Goal: Information Seeking & Learning: Learn about a topic

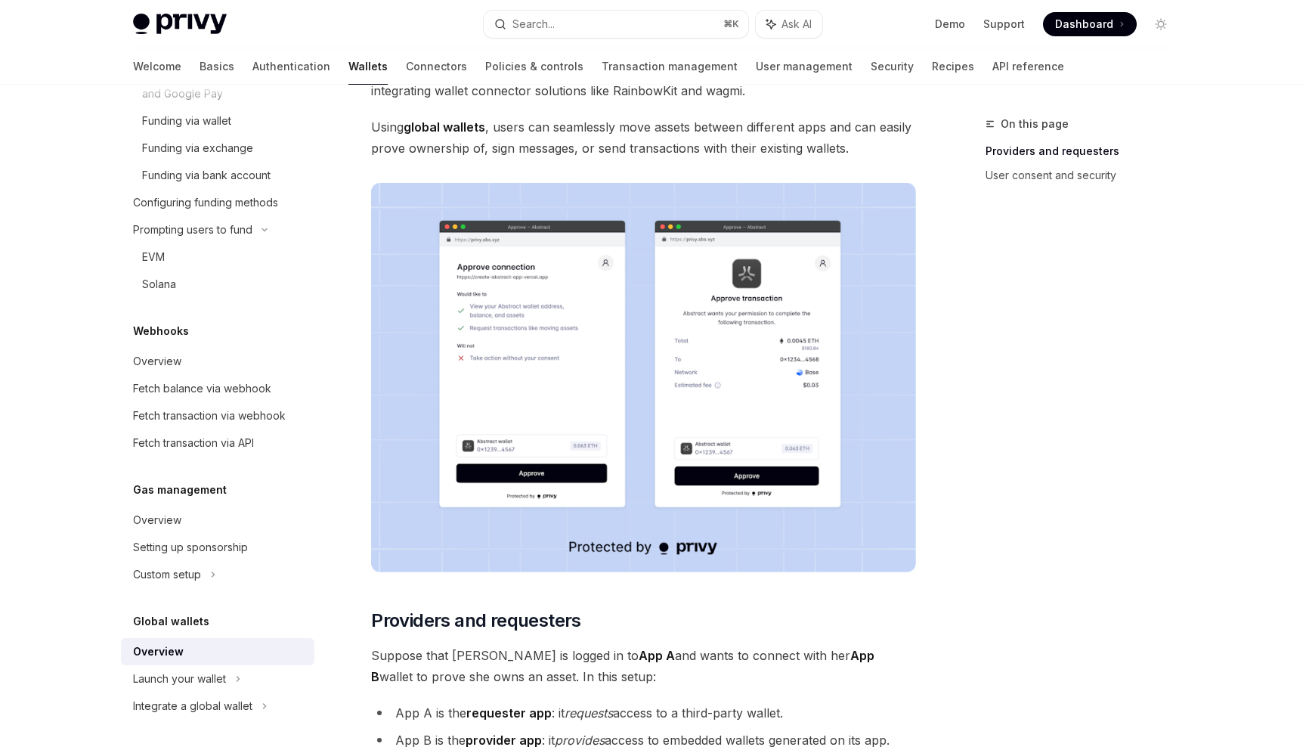
scroll to position [175, 0]
click at [406, 63] on link "Connectors" at bounding box center [436, 66] width 61 height 36
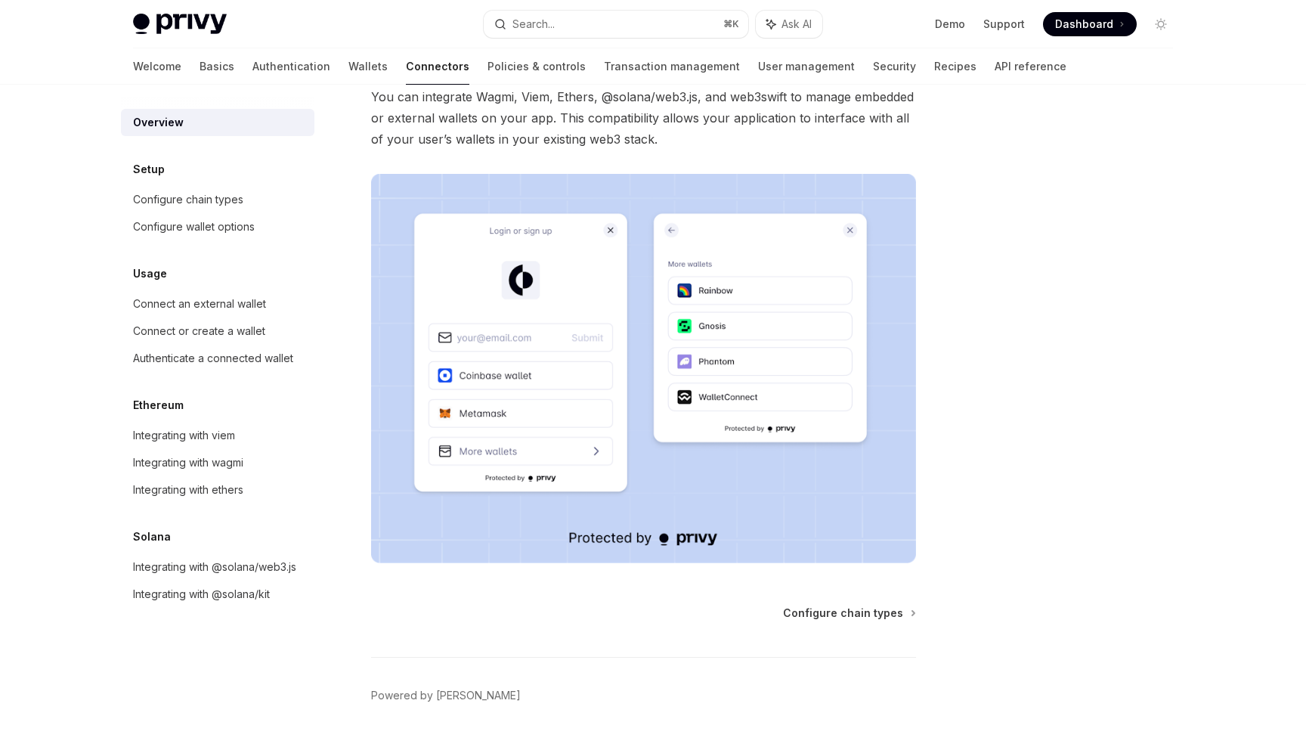
scroll to position [219, 0]
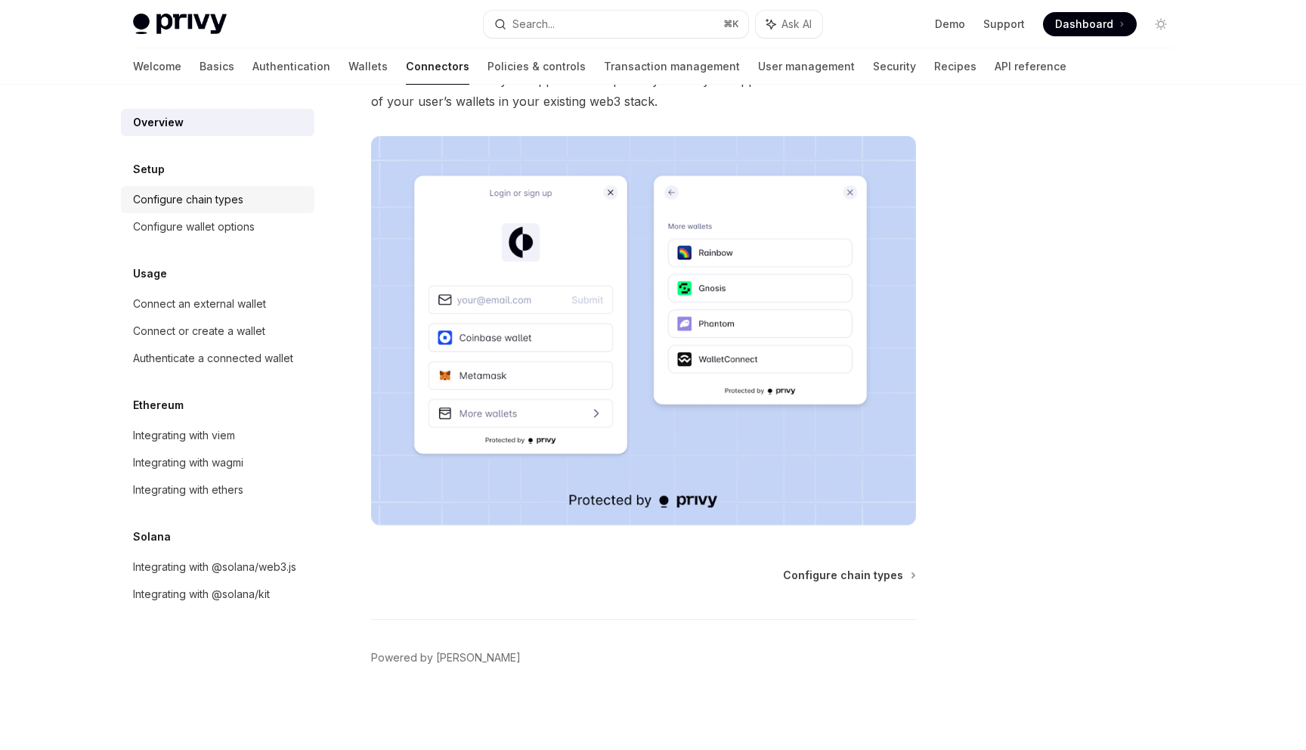
click at [245, 204] on div "Configure chain types" at bounding box center [219, 200] width 172 height 18
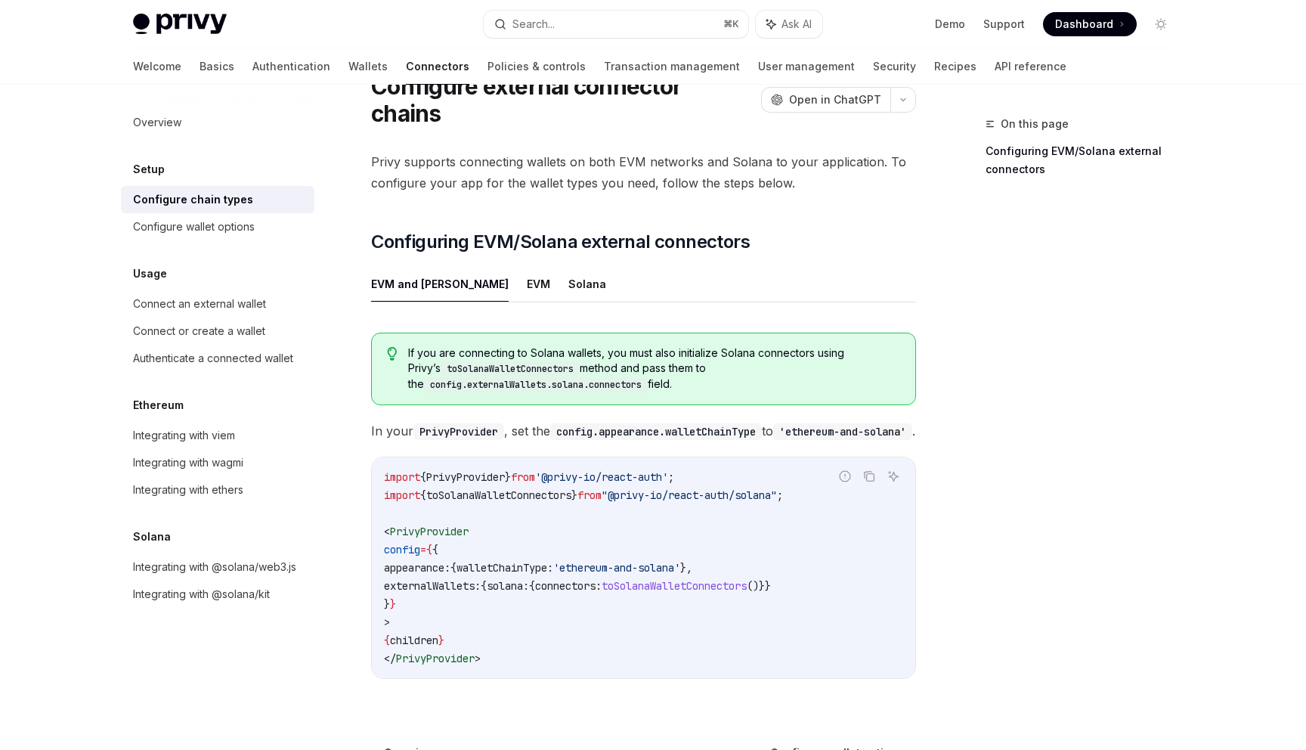
scroll to position [68, 0]
drag, startPoint x: 535, startPoint y: 257, endPoint x: 622, endPoint y: 188, distance: 111.5
click at [624, 188] on div "Privy supports connecting wallets on both EVM networks and Solana to your appli…" at bounding box center [643, 426] width 545 height 552
click at [550, 265] on ul "EVM and [PERSON_NAME]" at bounding box center [643, 283] width 545 height 36
click at [569, 265] on button "Solana" at bounding box center [588, 283] width 38 height 36
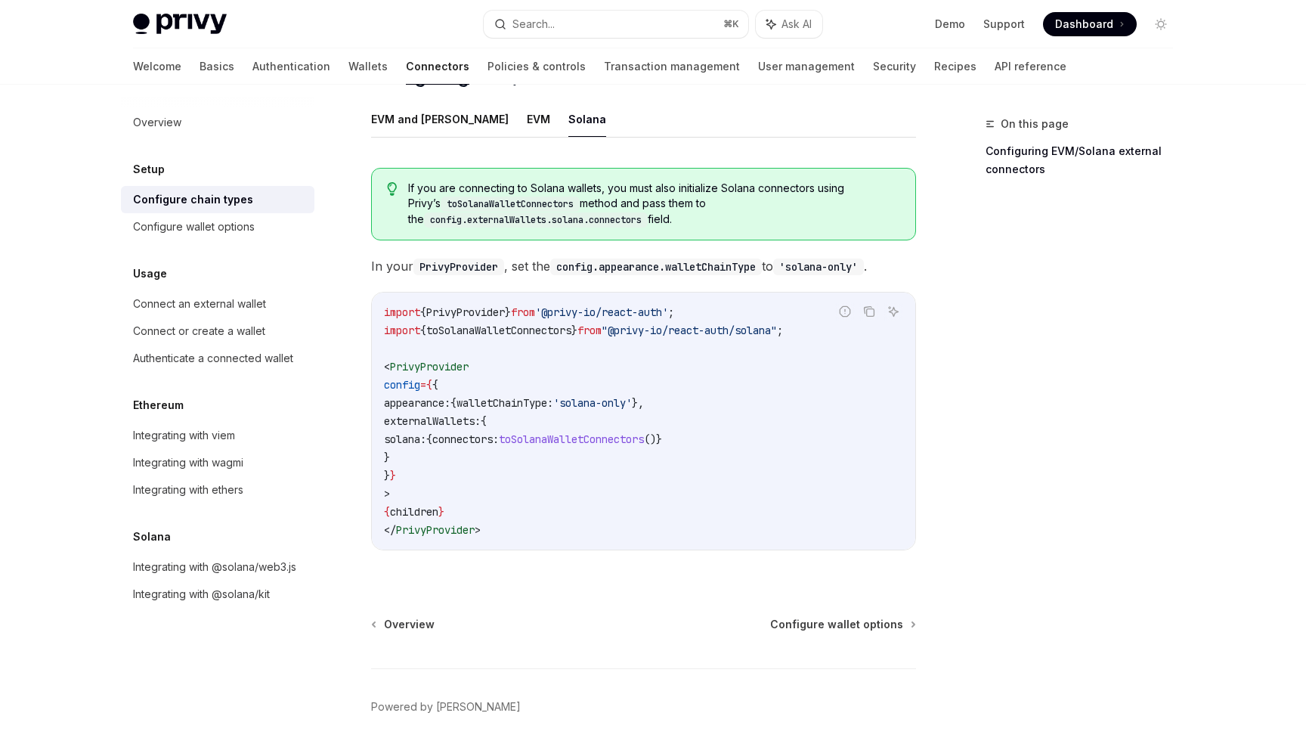
scroll to position [209, 0]
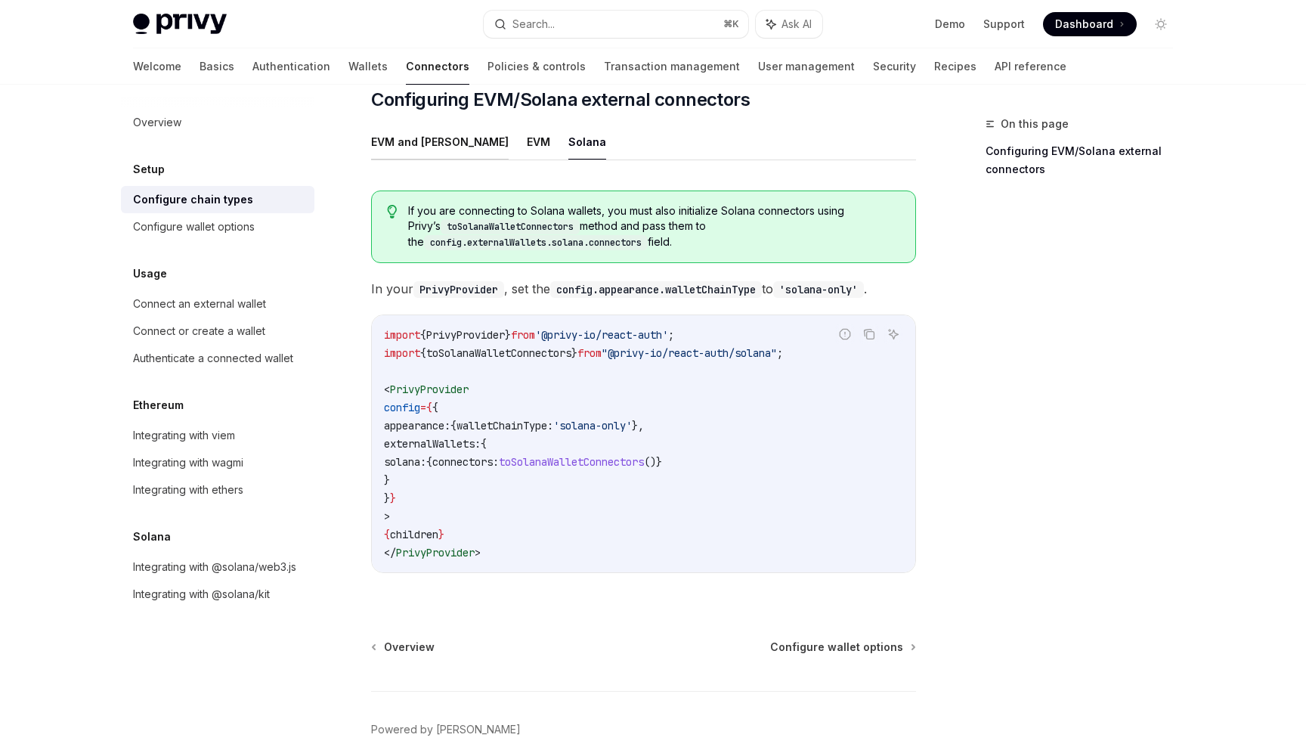
click at [404, 124] on button "EVM and [PERSON_NAME]" at bounding box center [440, 142] width 138 height 36
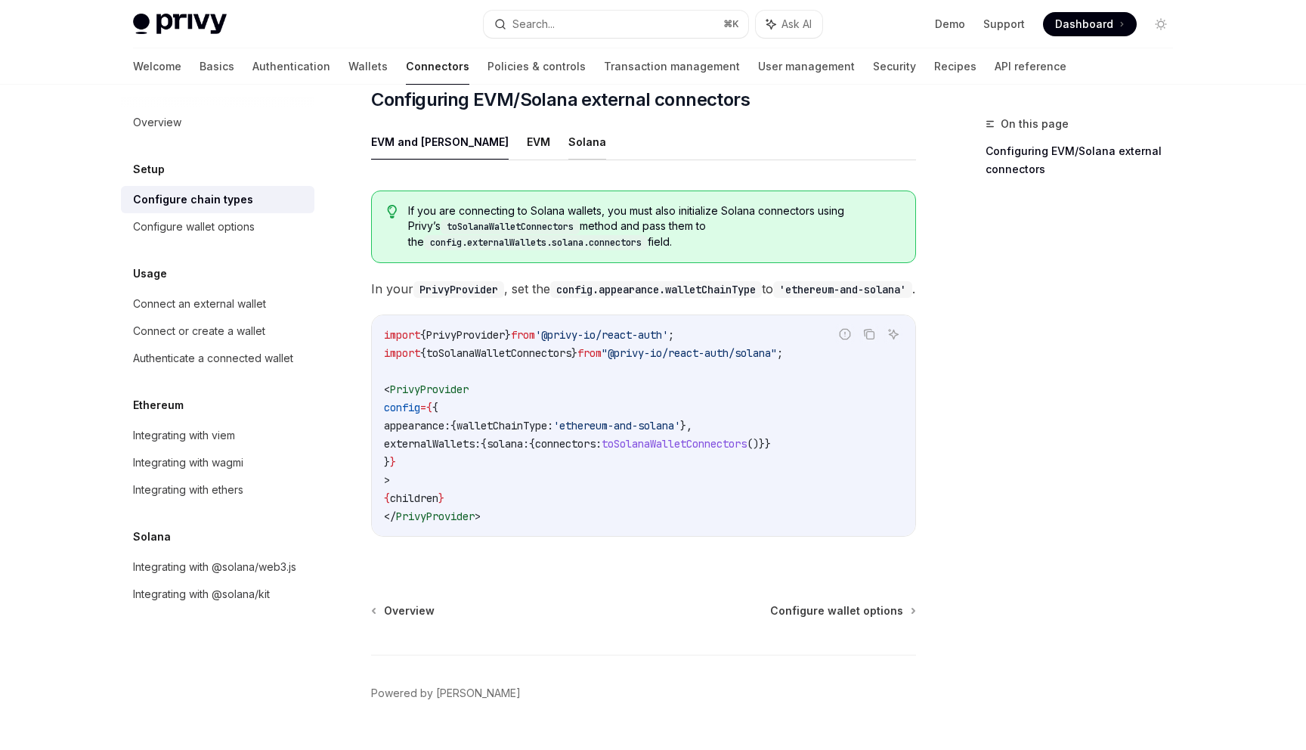
click at [569, 124] on button "Solana" at bounding box center [588, 142] width 38 height 36
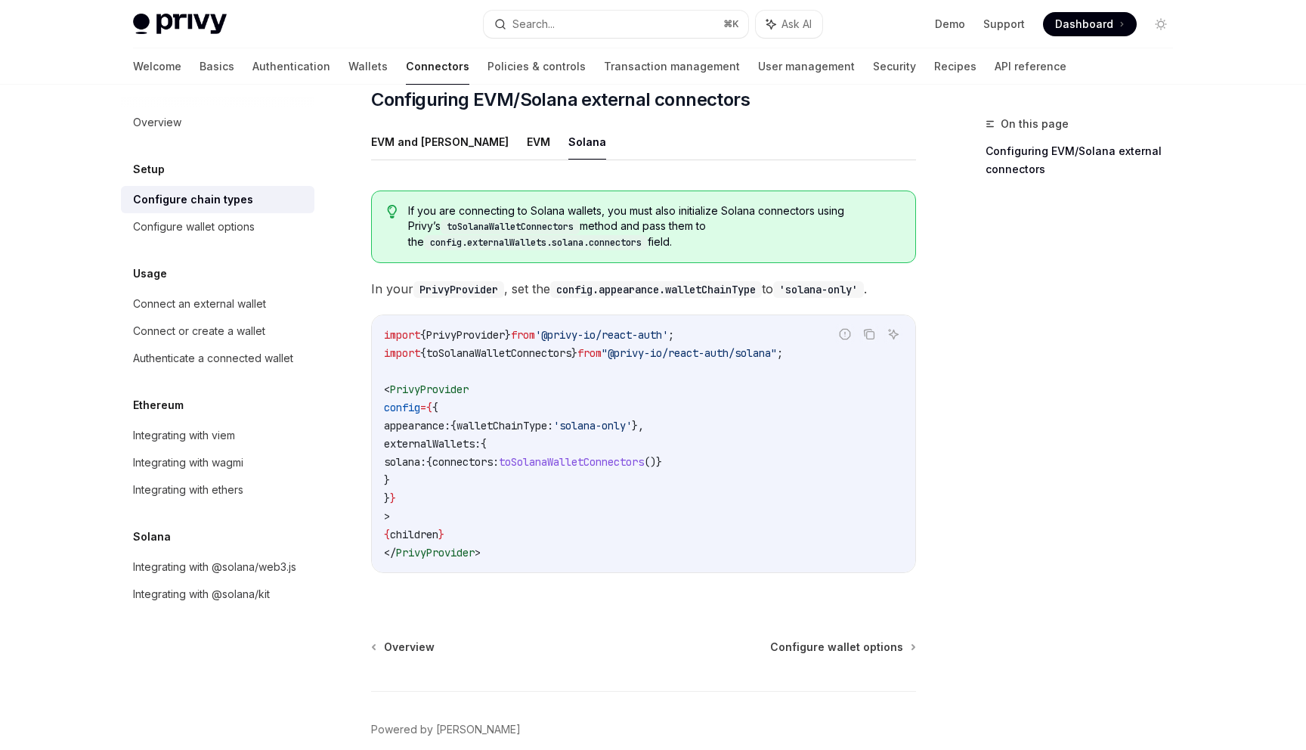
click at [969, 296] on div "On this page Configuring EVM/Solana external connectors" at bounding box center [1071, 432] width 230 height 635
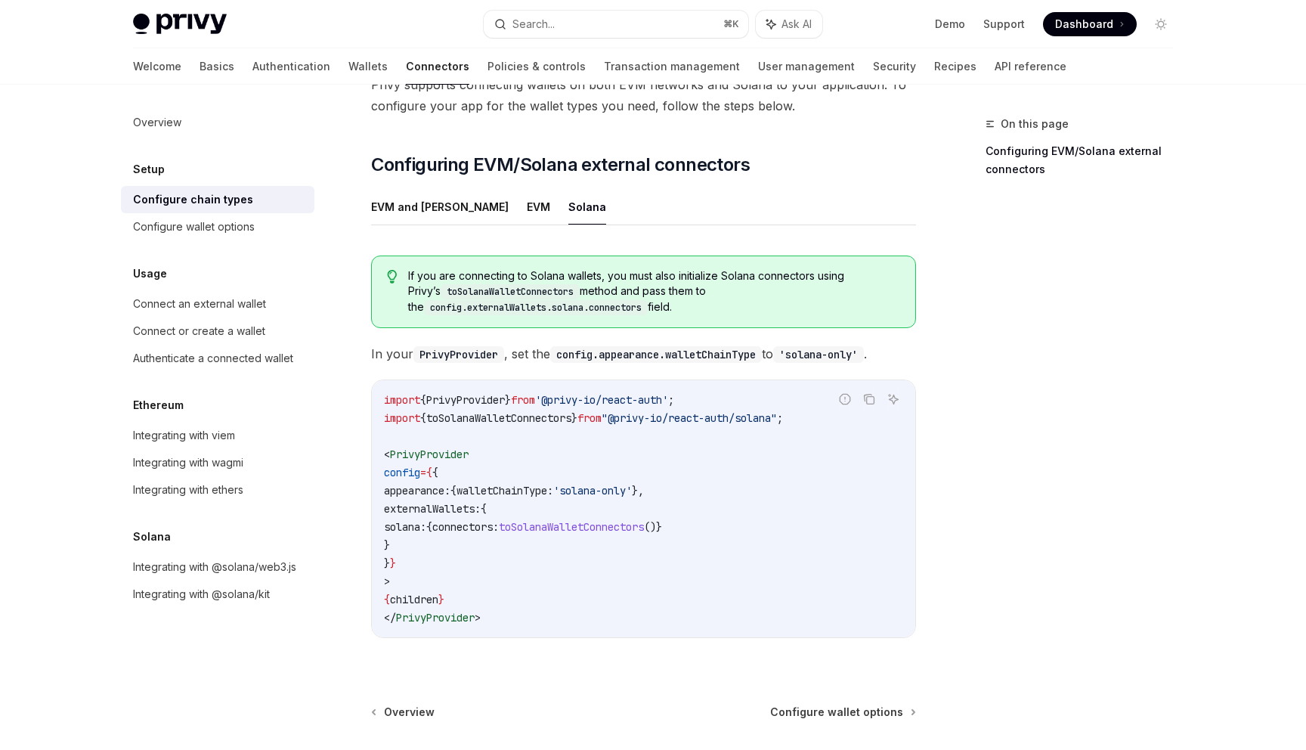
scroll to position [78, 0]
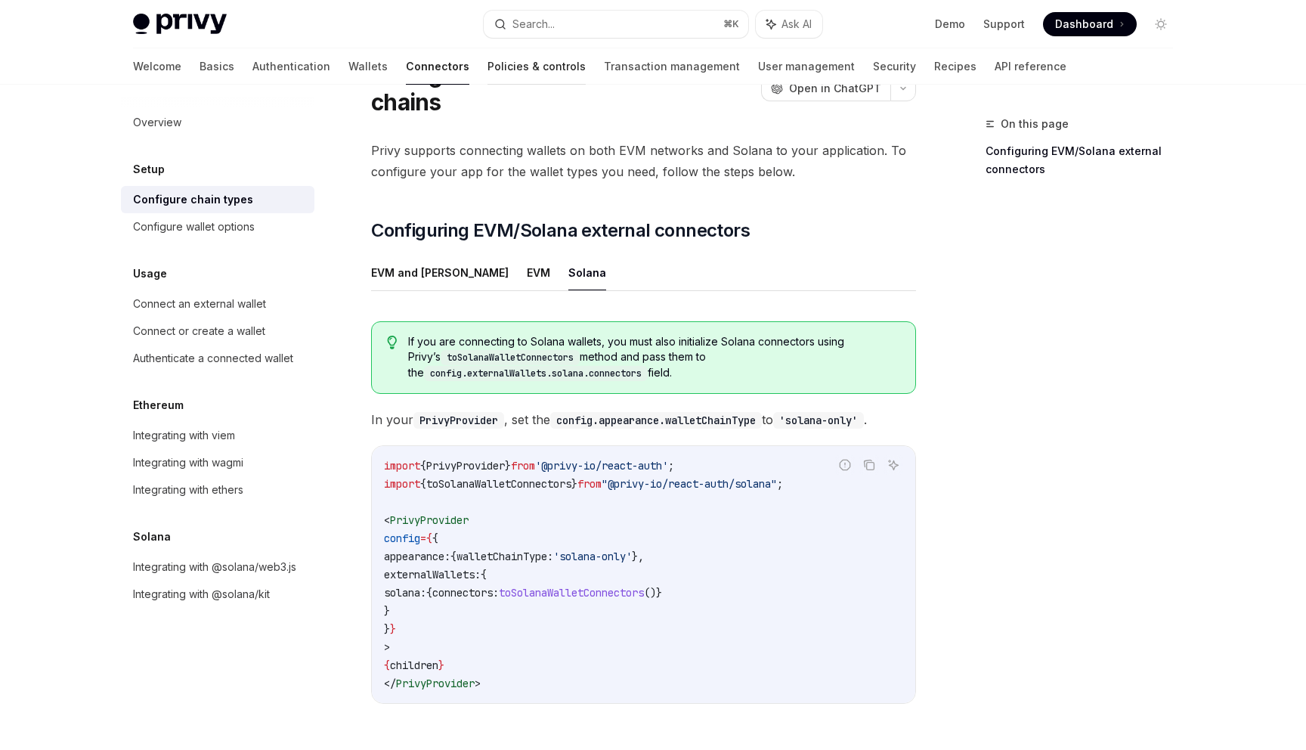
click at [488, 68] on link "Policies & controls" at bounding box center [537, 66] width 98 height 36
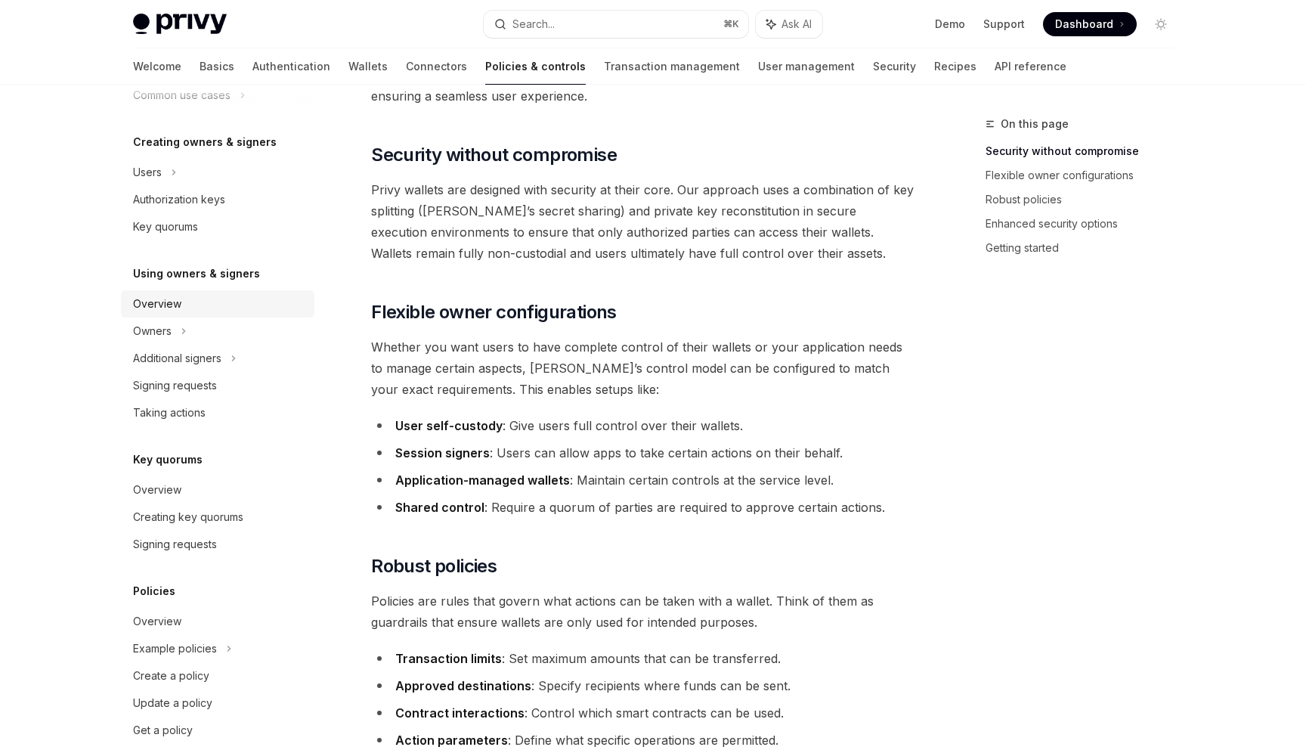
scroll to position [315, 0]
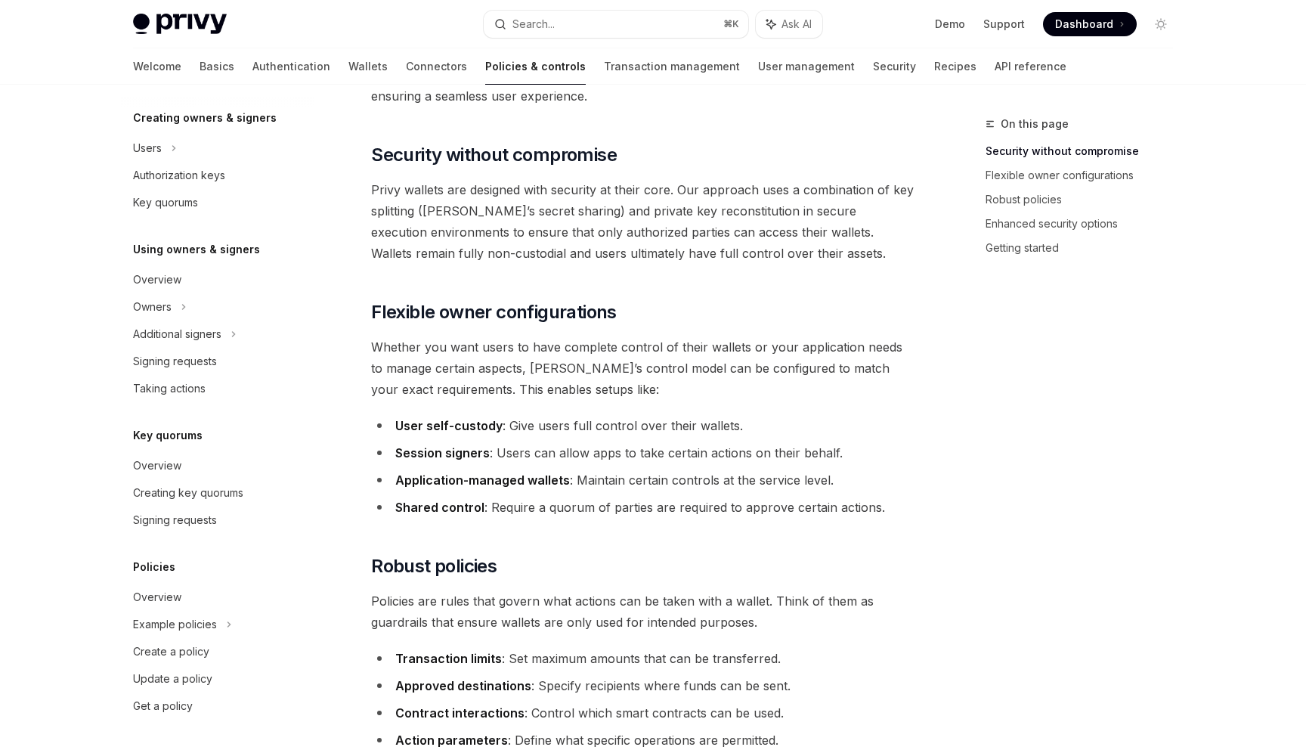
click at [489, 399] on span "Whether you want users to have complete control of their wallets or your applic…" at bounding box center [643, 368] width 545 height 64
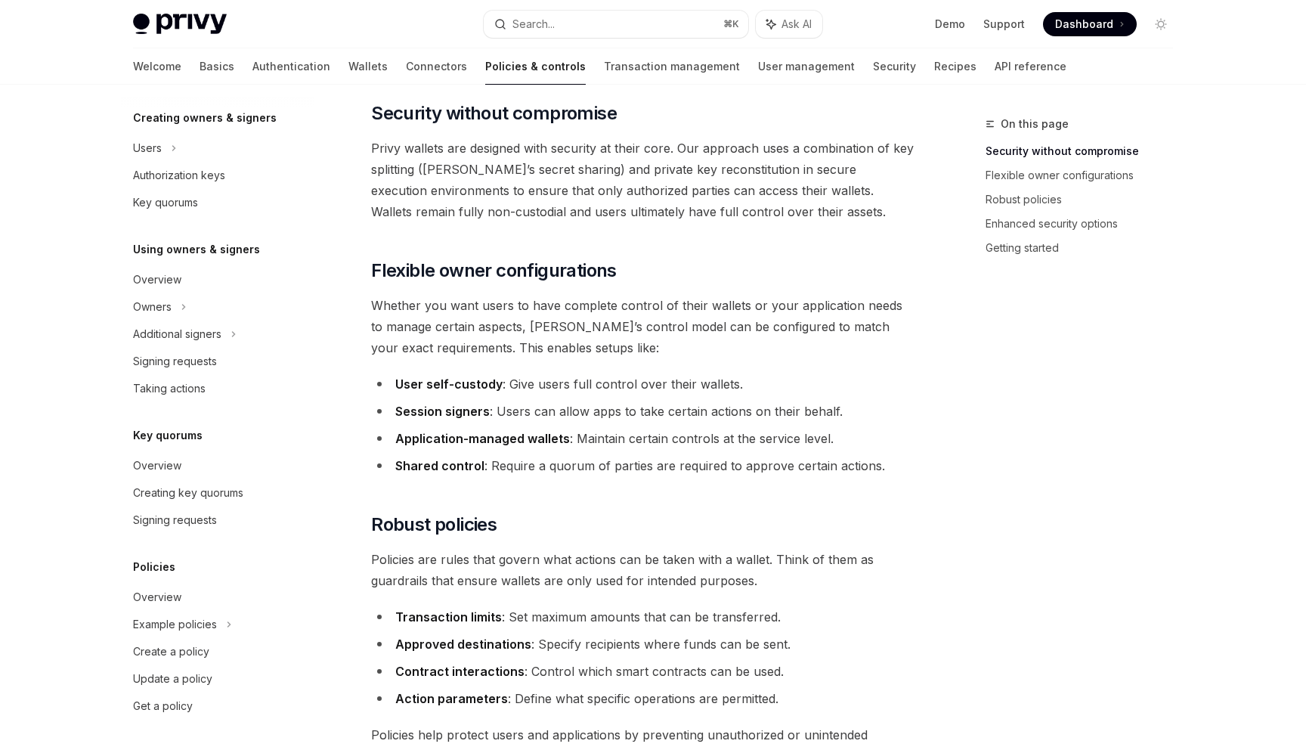
scroll to position [0, 0]
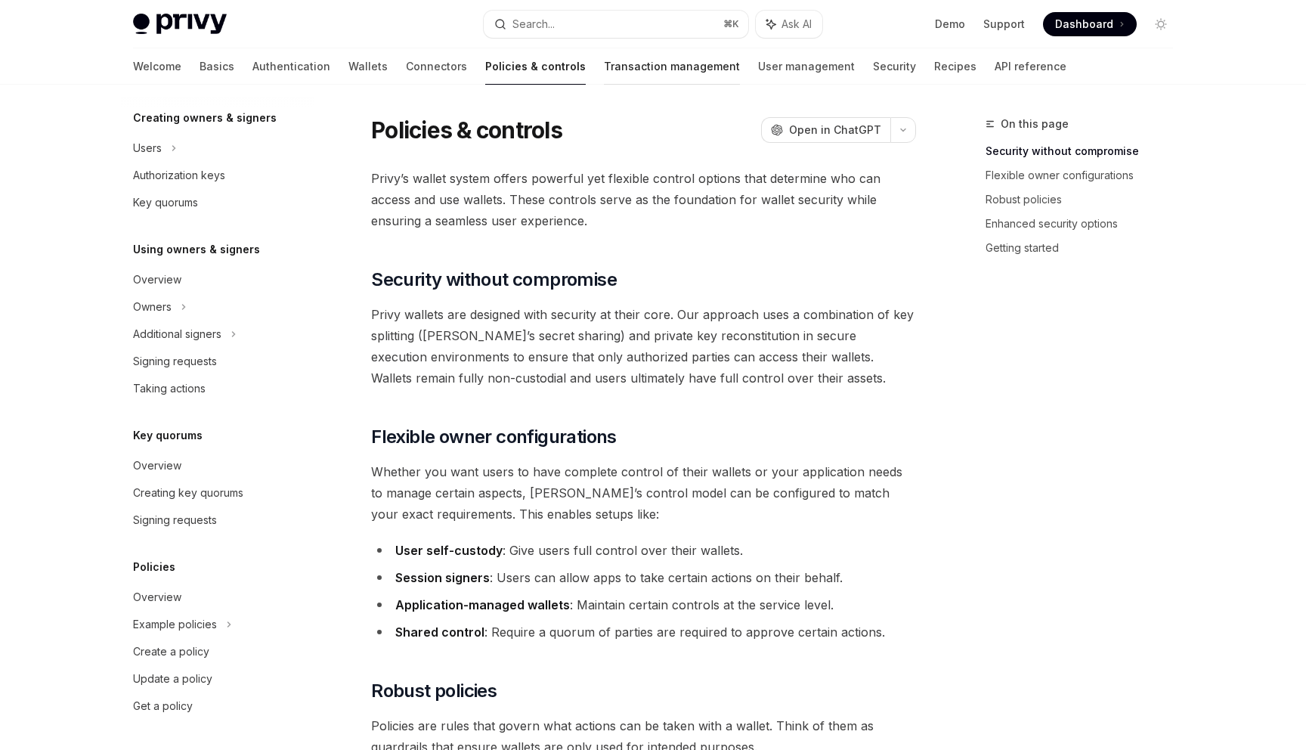
click at [604, 68] on link "Transaction management" at bounding box center [672, 66] width 136 height 36
type textarea "*"
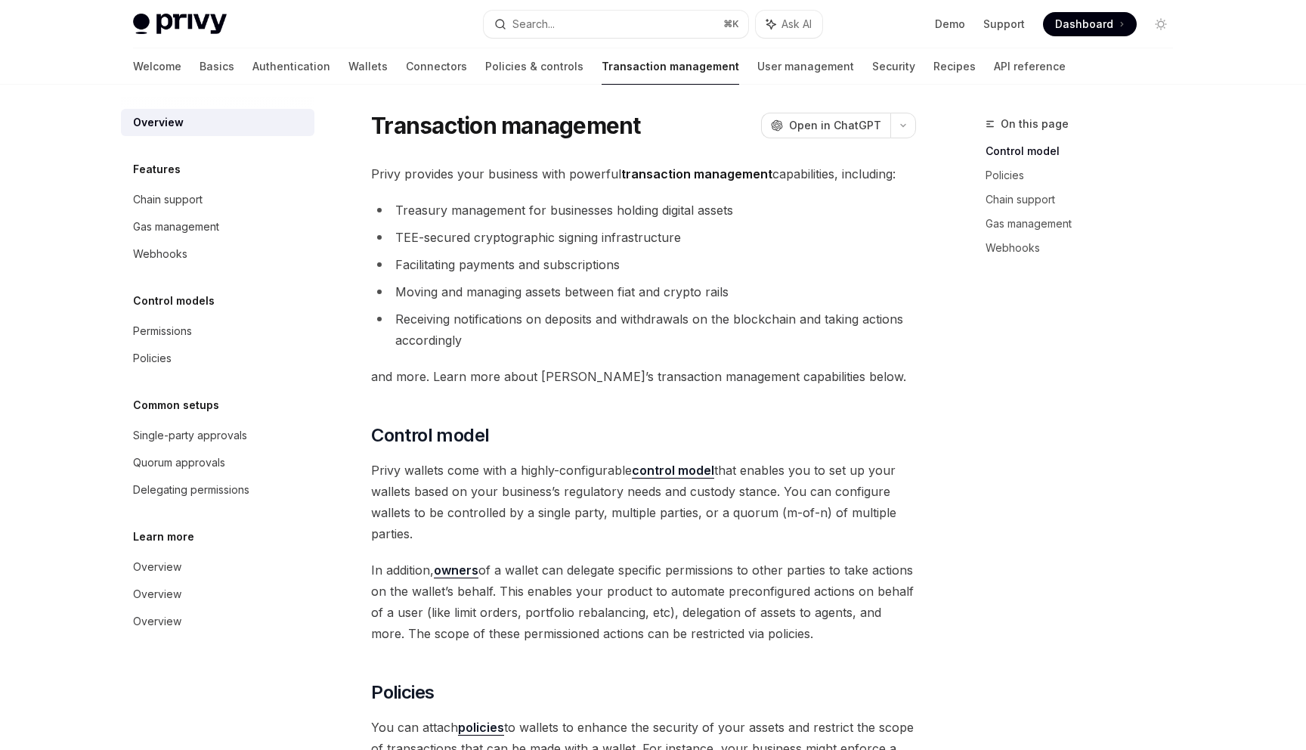
scroll to position [8, 0]
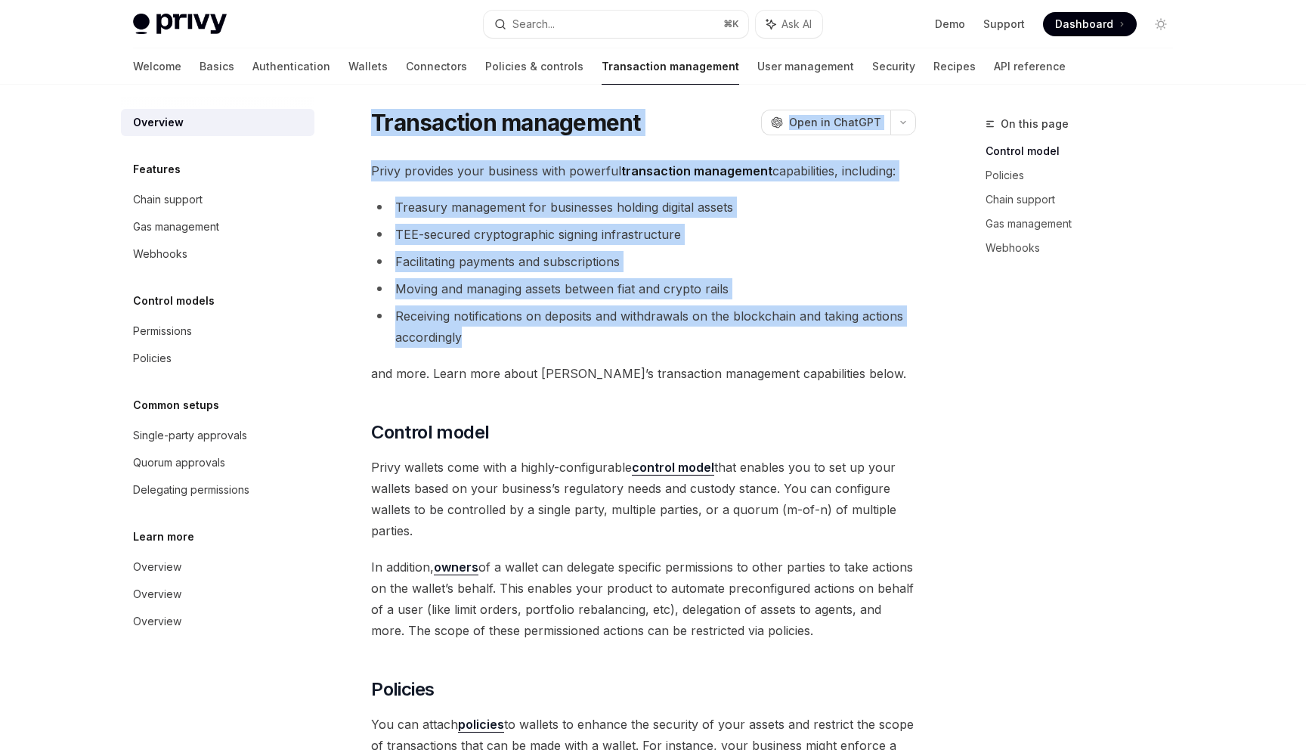
drag, startPoint x: 503, startPoint y: 336, endPoint x: 373, endPoint y: 132, distance: 242.0
copy div "Transaction management OpenAI Open in ChatGPT OpenAI Open in ChatGPT Privy prov…"
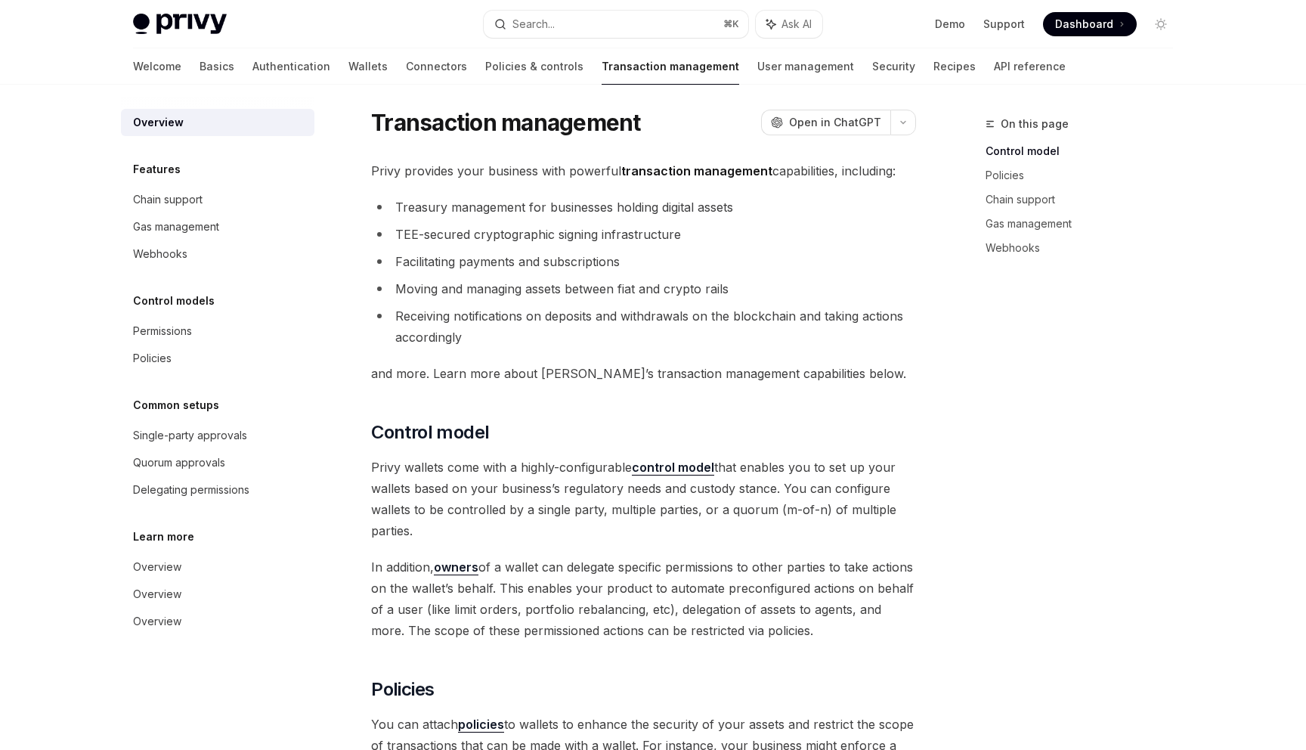
click at [401, 173] on span "Privy provides your business with powerful transaction management capabilities,…" at bounding box center [643, 170] width 545 height 21
click at [792, 129] on div "OpenAI Open in ChatGPT" at bounding box center [826, 122] width 110 height 15
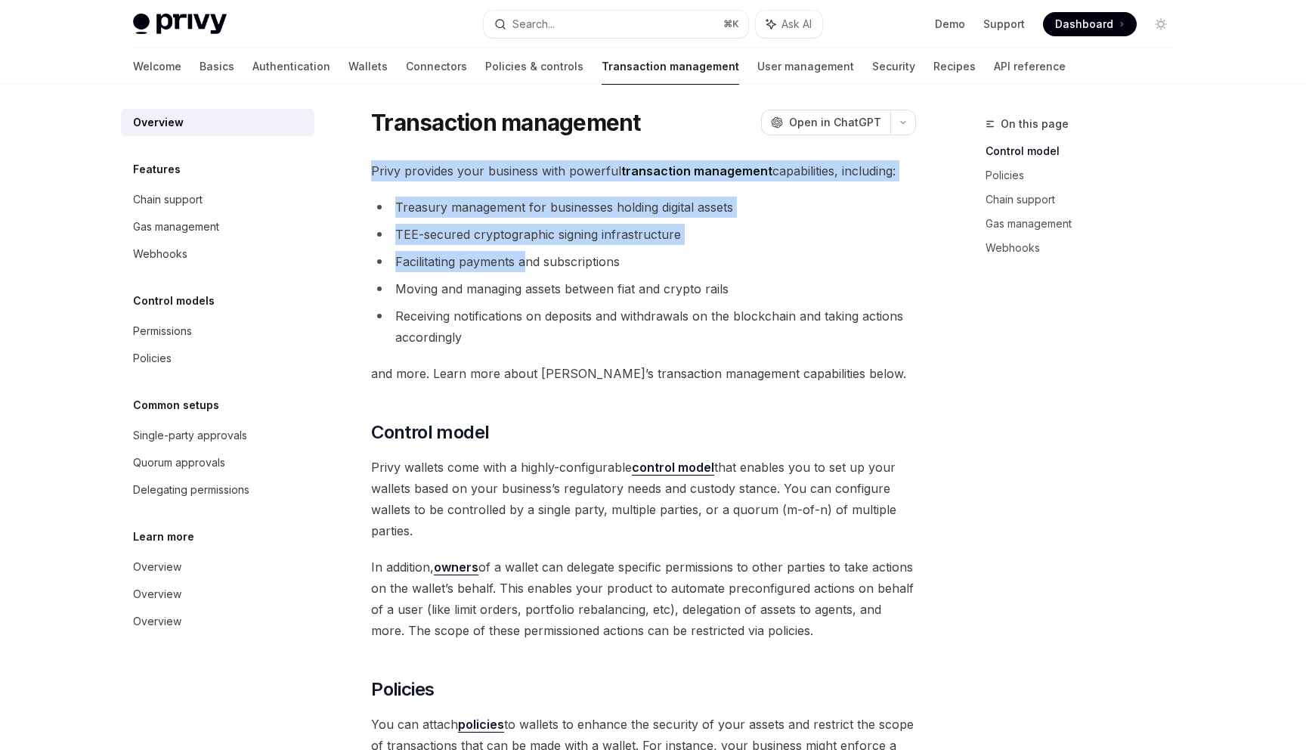
drag, startPoint x: 362, startPoint y: 160, endPoint x: 529, endPoint y: 265, distance: 197.0
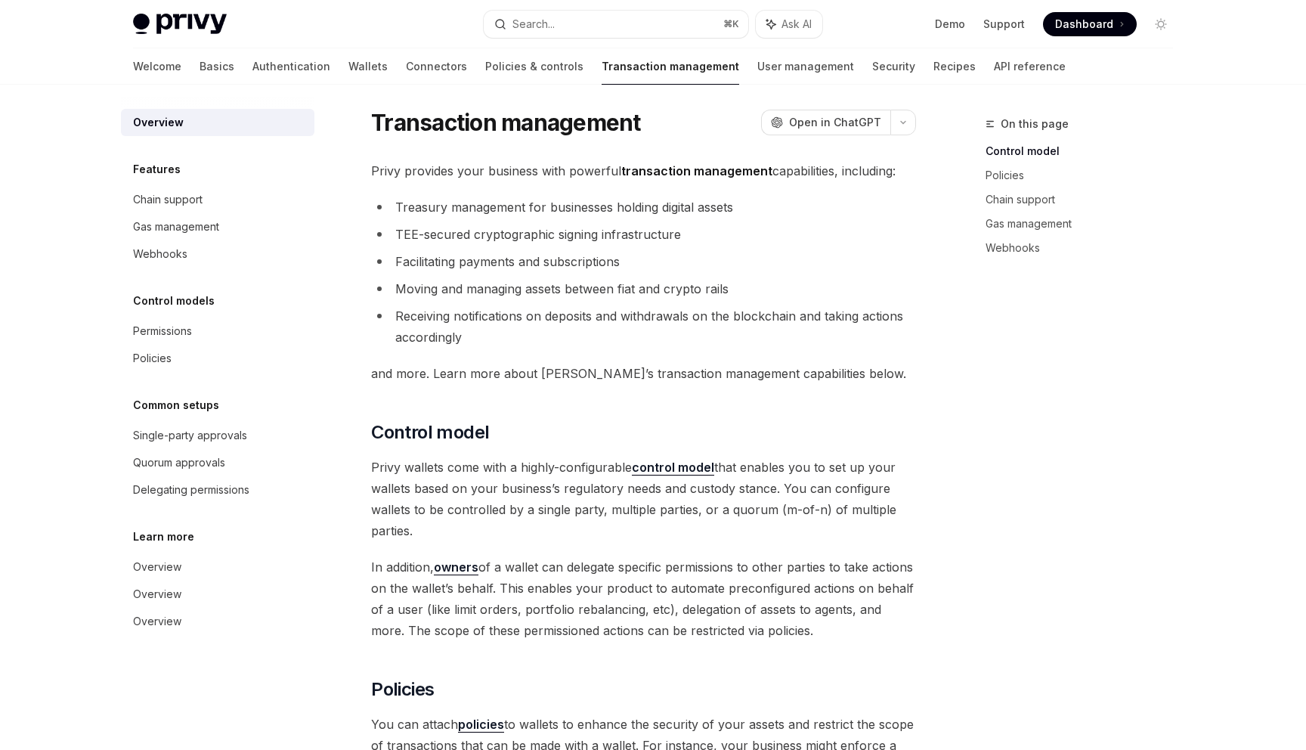
click at [432, 125] on h1 "Transaction management" at bounding box center [506, 122] width 270 height 27
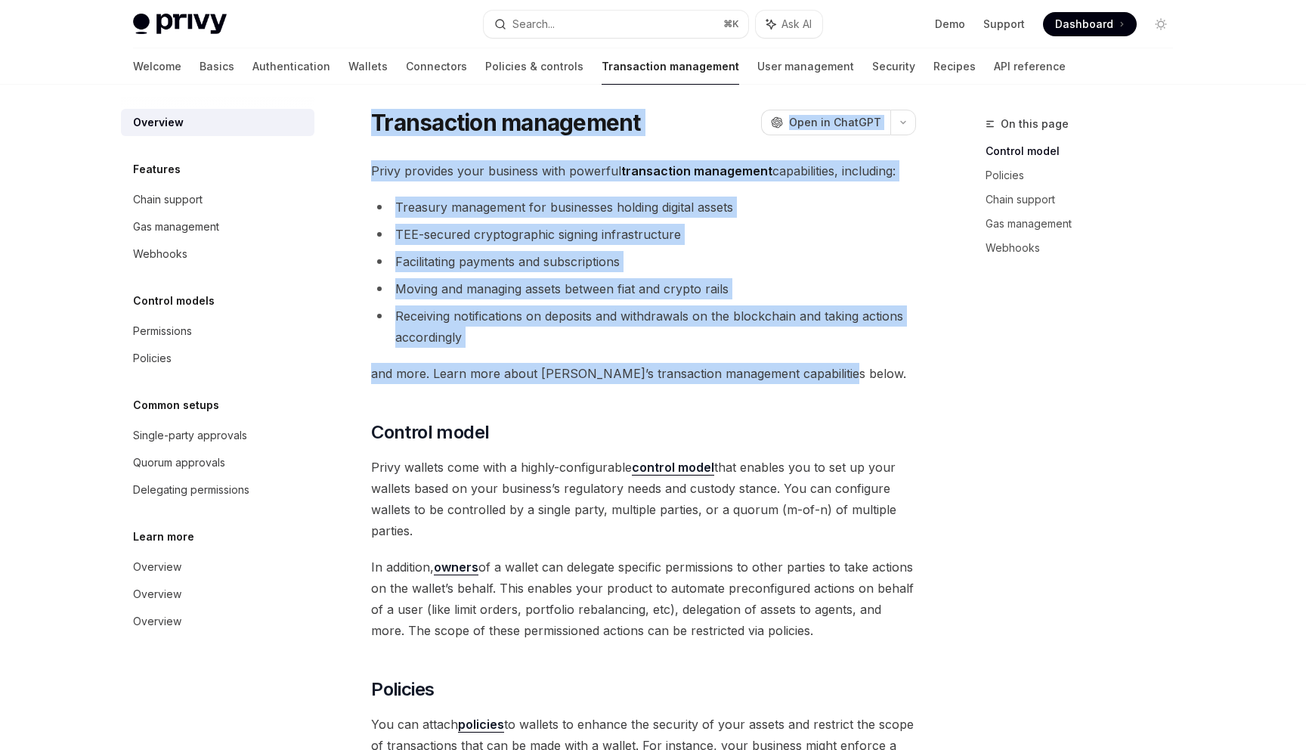
drag, startPoint x: 361, startPoint y: 118, endPoint x: 848, endPoint y: 376, distance: 550.3
copy div "Transaction management OpenAI Open in ChatGPT OpenAI Open in ChatGPT Privy prov…"
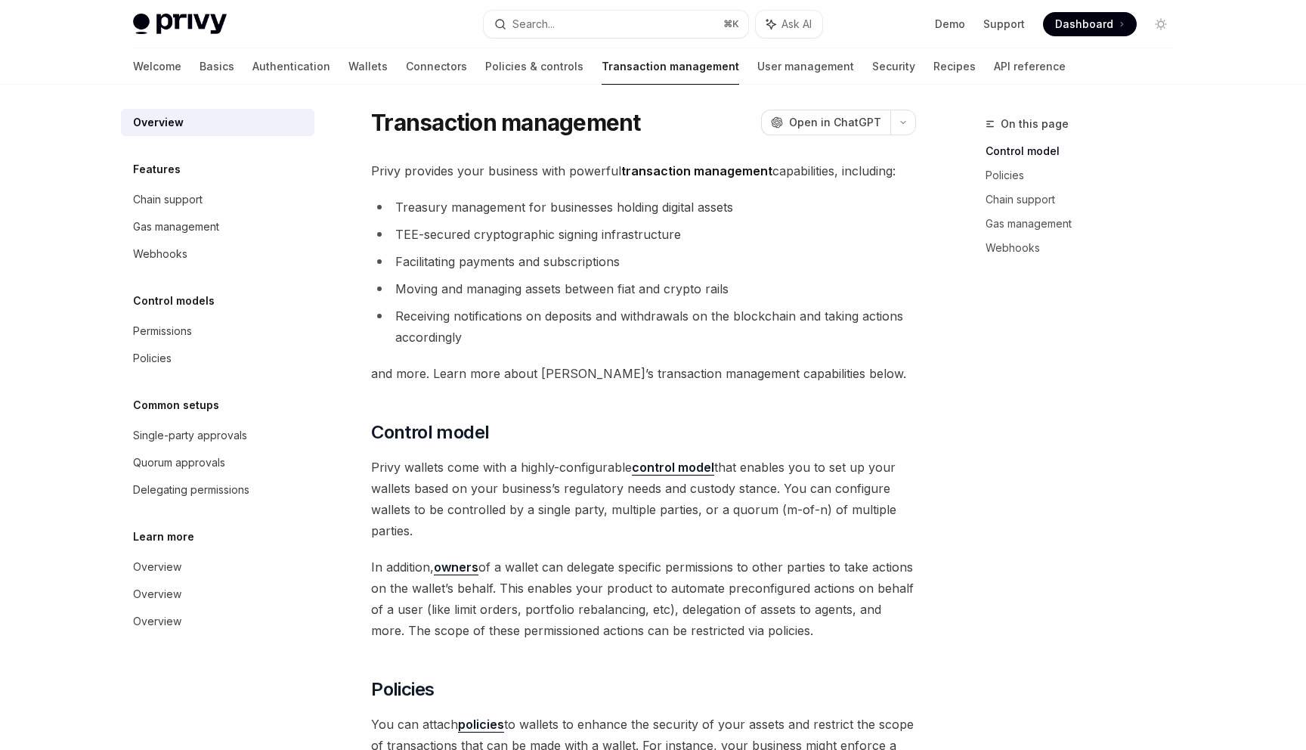
click at [758, 73] on link "User management" at bounding box center [806, 66] width 97 height 36
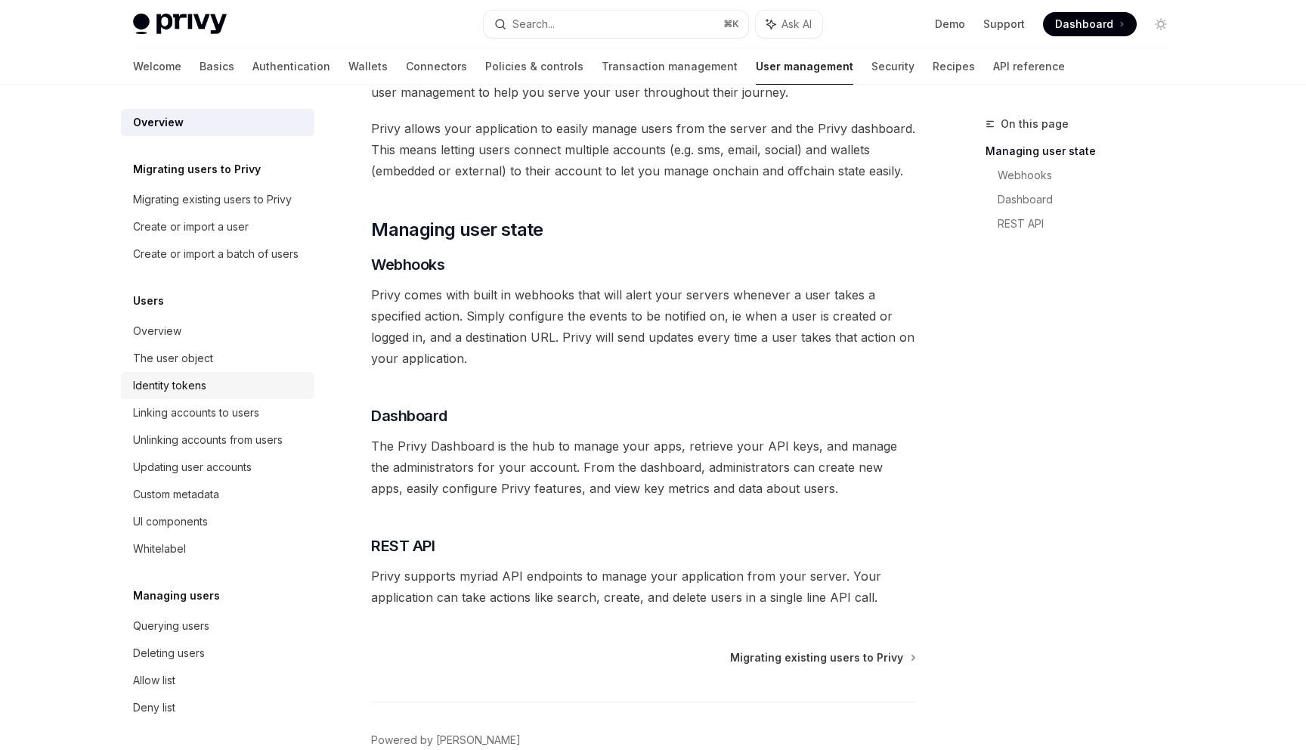
scroll to position [89, 0]
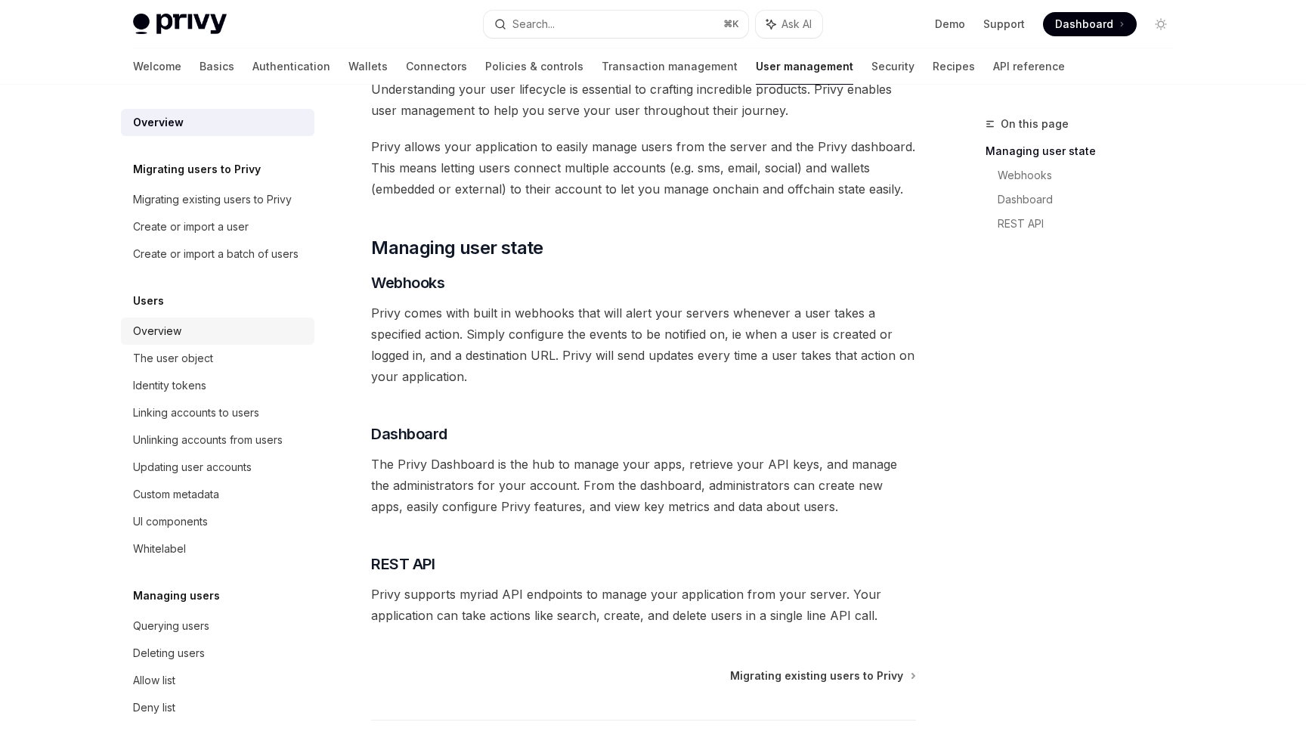
click at [206, 331] on div "Overview" at bounding box center [219, 331] width 172 height 18
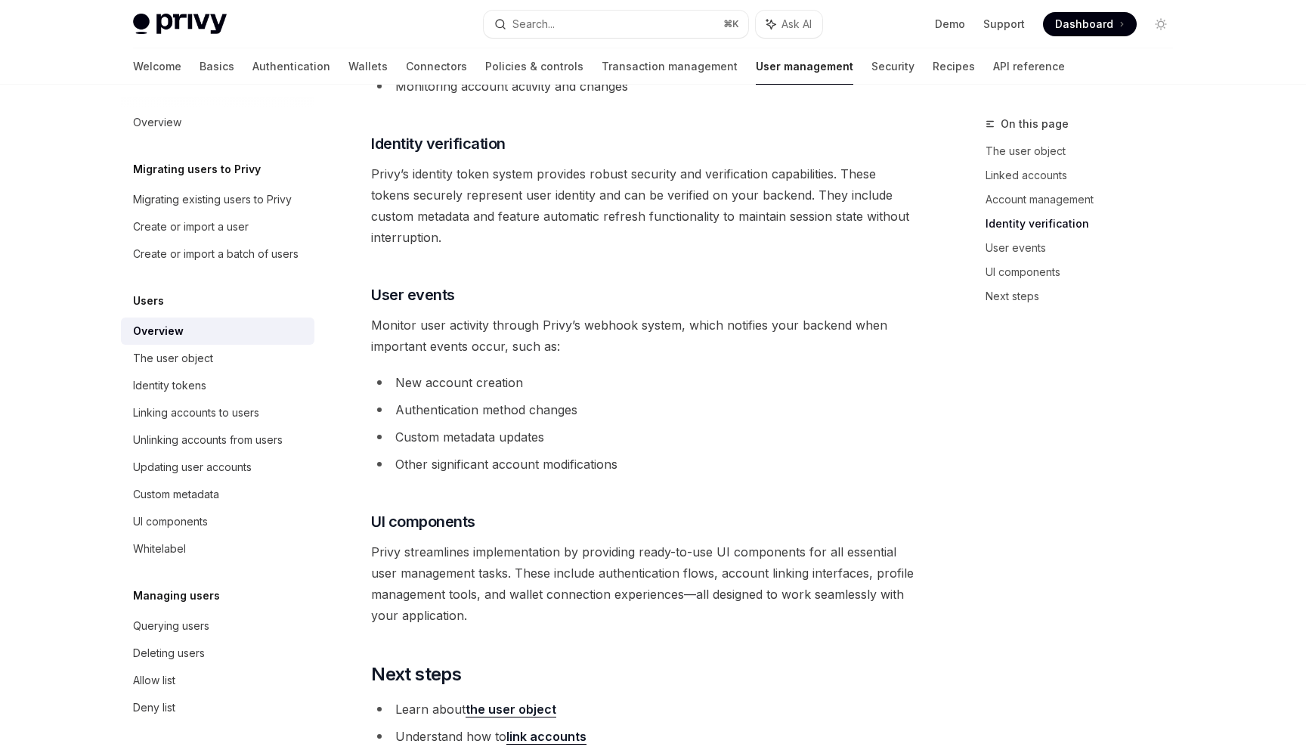
scroll to position [1310, 0]
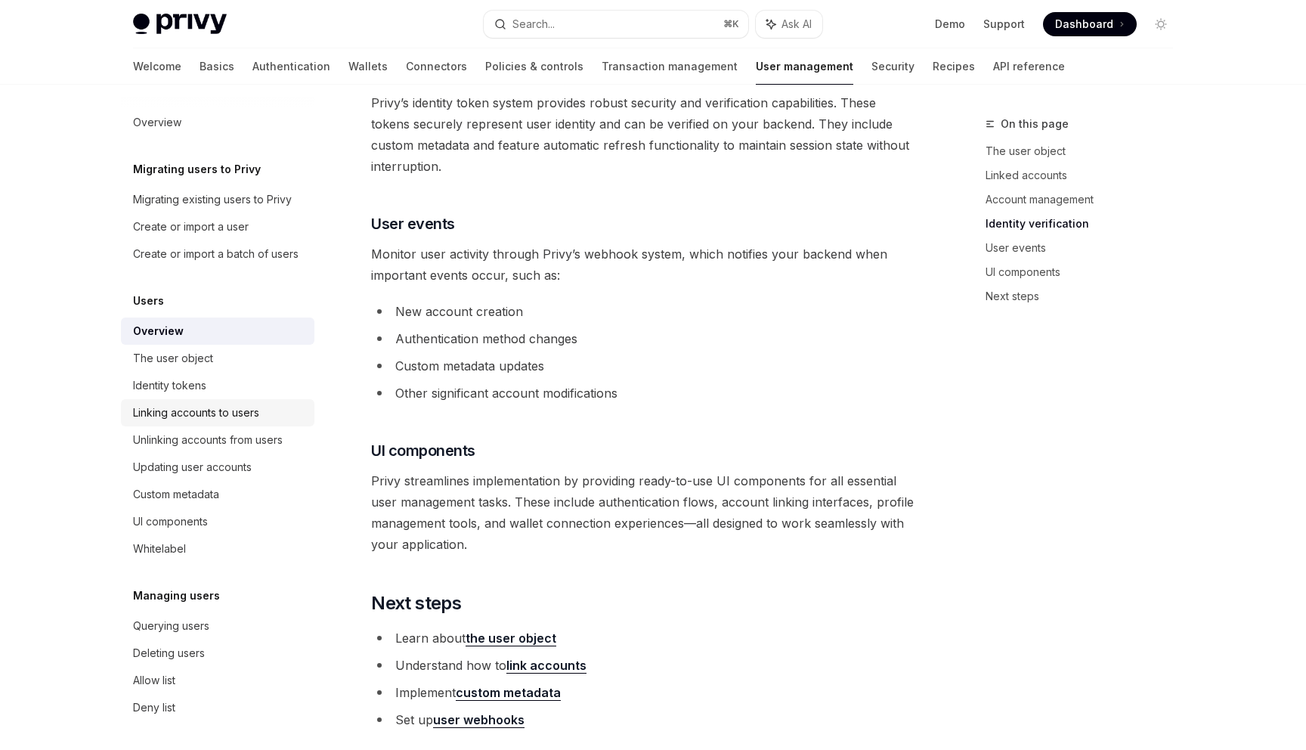
click at [247, 419] on div "Linking accounts to users" at bounding box center [196, 413] width 126 height 18
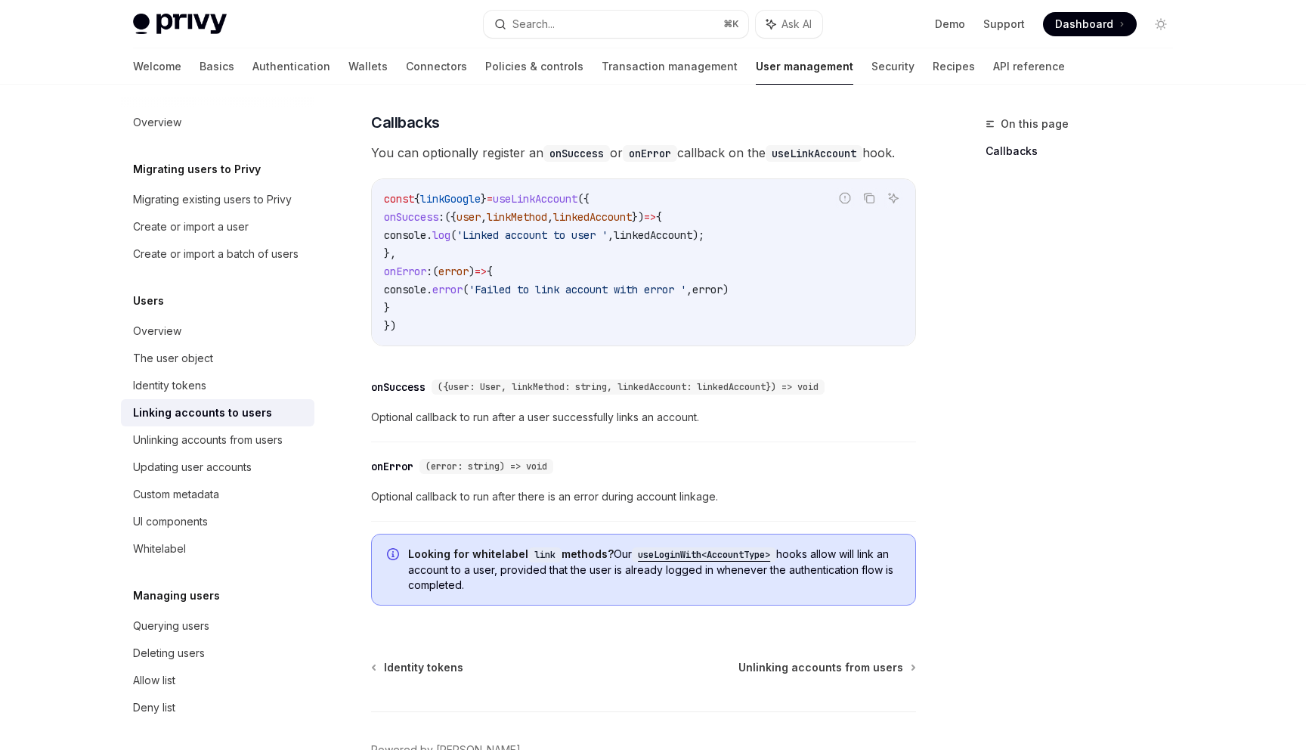
scroll to position [1707, 0]
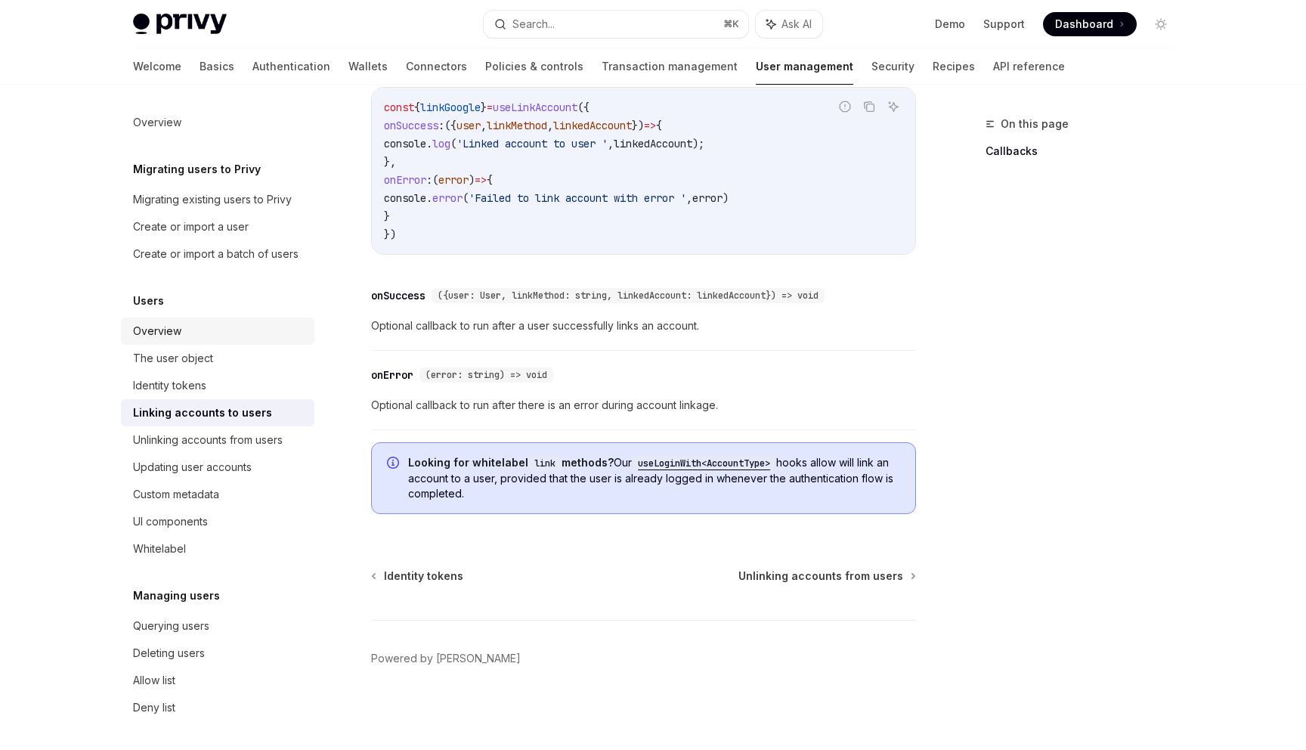
click at [253, 342] on link "Overview" at bounding box center [218, 331] width 194 height 27
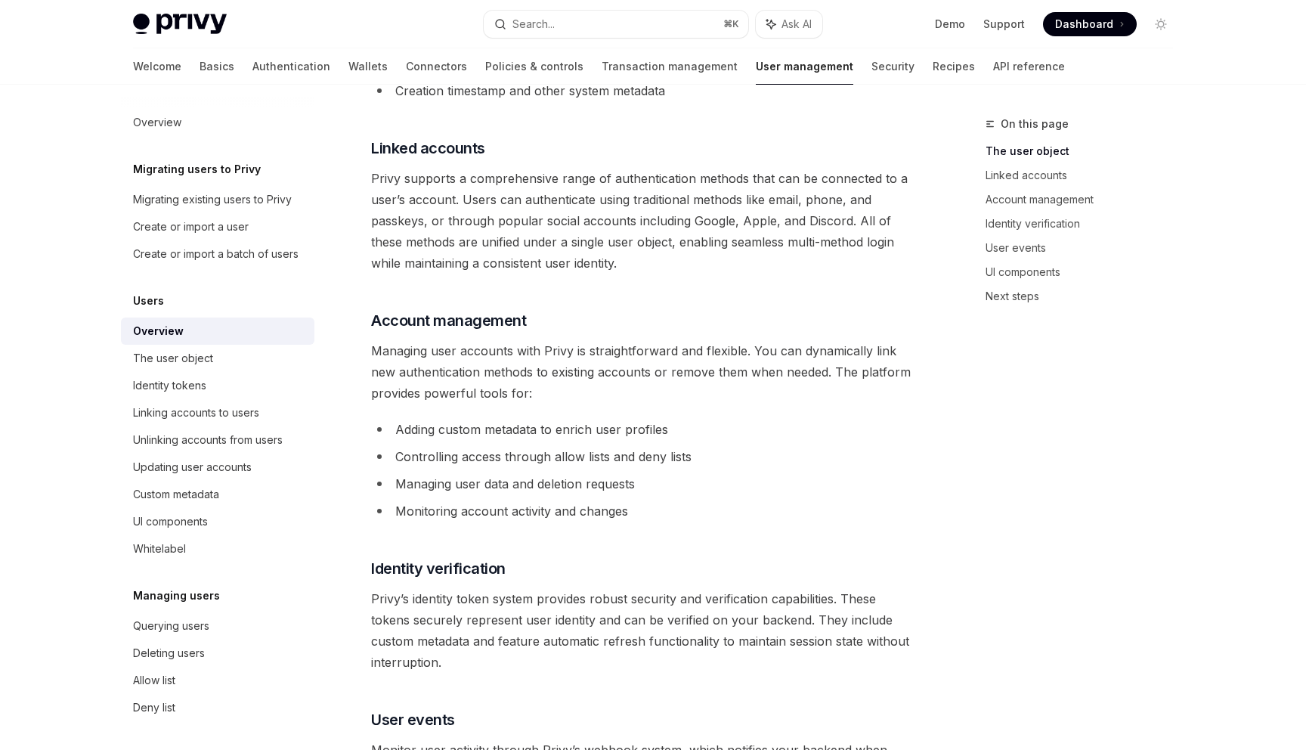
scroll to position [830, 0]
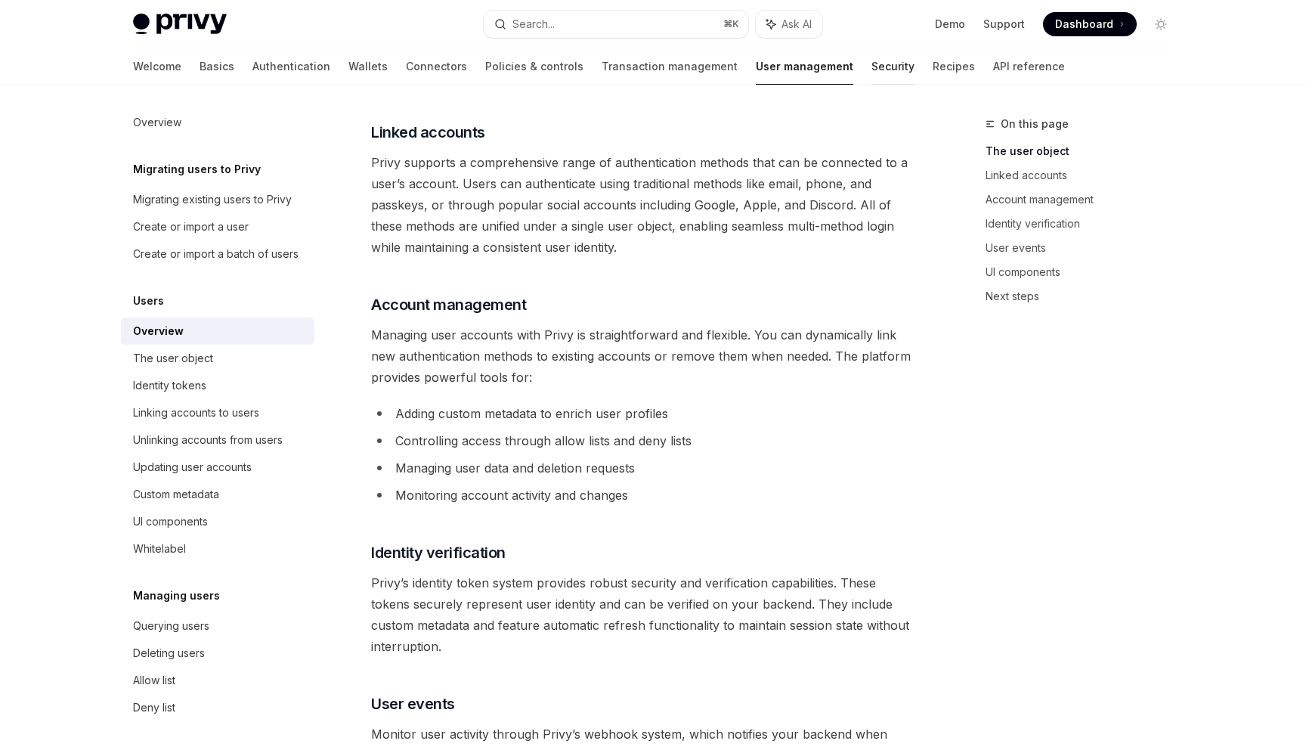
click at [872, 76] on link "Security" at bounding box center [893, 66] width 43 height 36
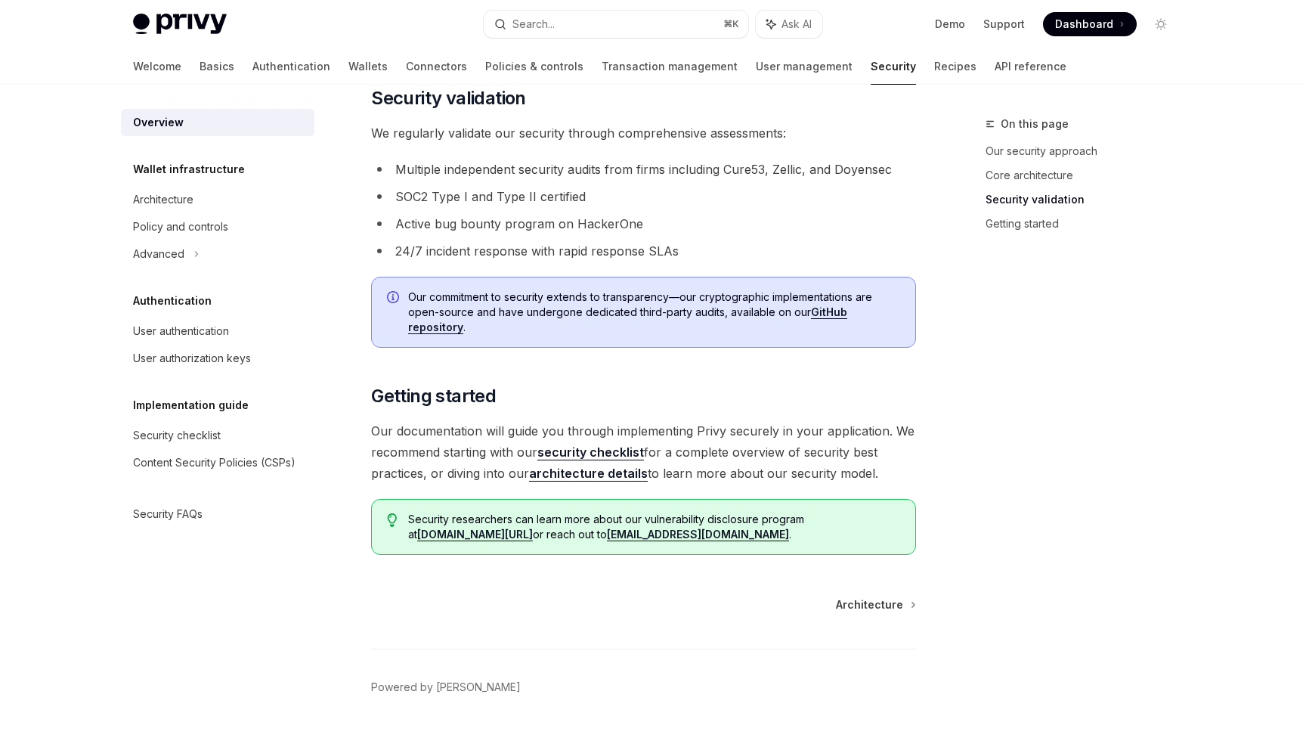
scroll to position [996, 0]
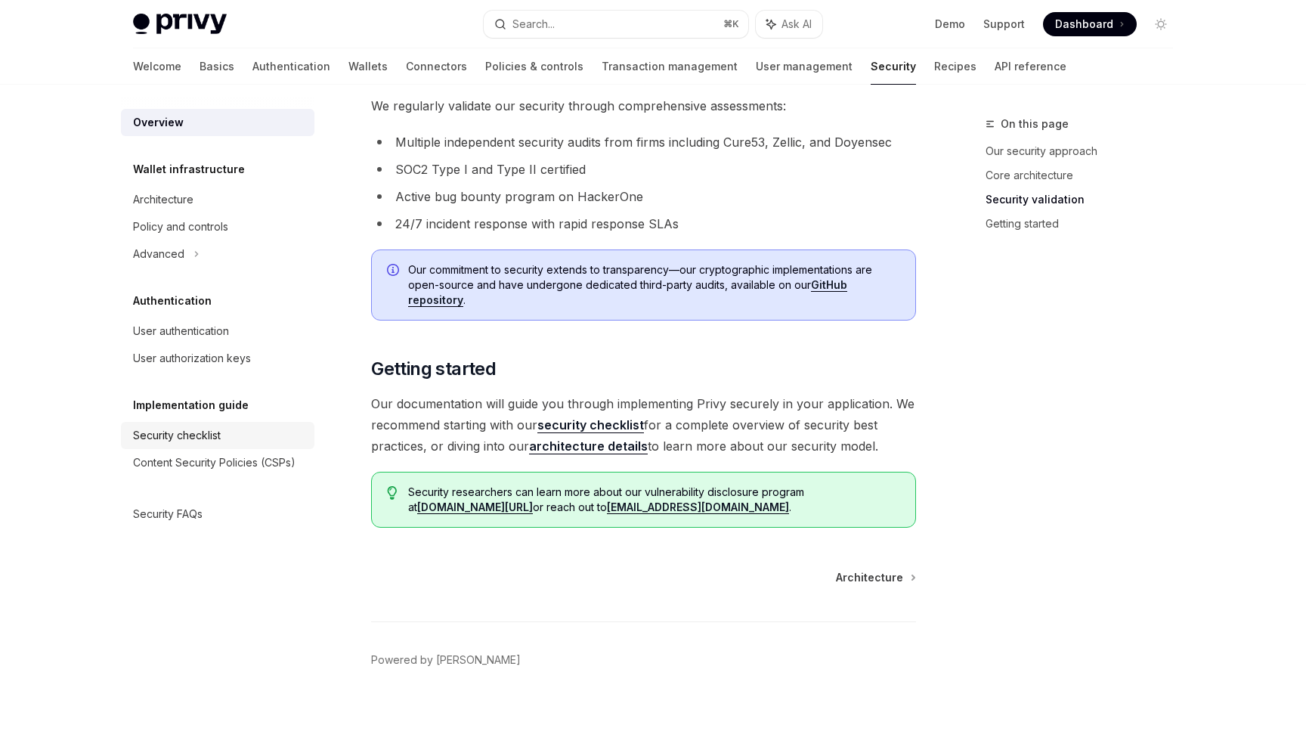
click at [228, 433] on div "Security checklist" at bounding box center [219, 435] width 172 height 18
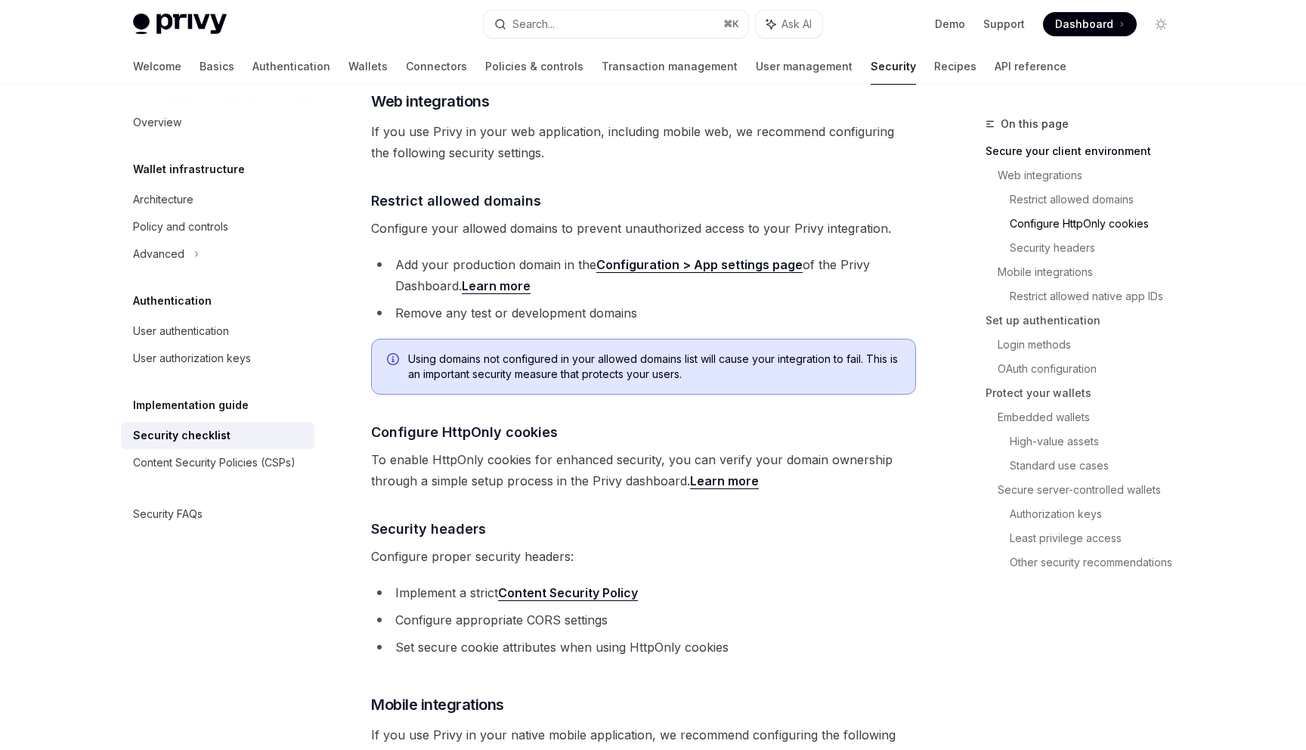
scroll to position [424, 0]
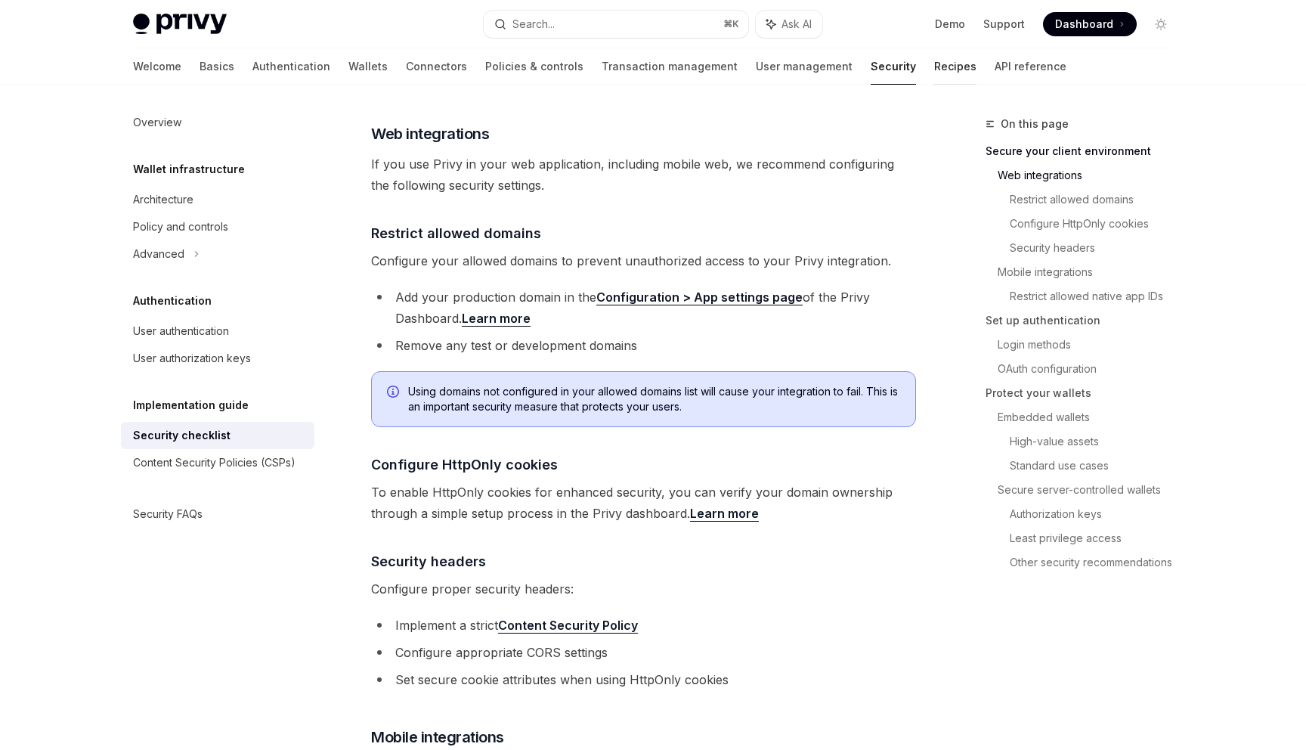
click at [934, 66] on link "Recipes" at bounding box center [955, 66] width 42 height 36
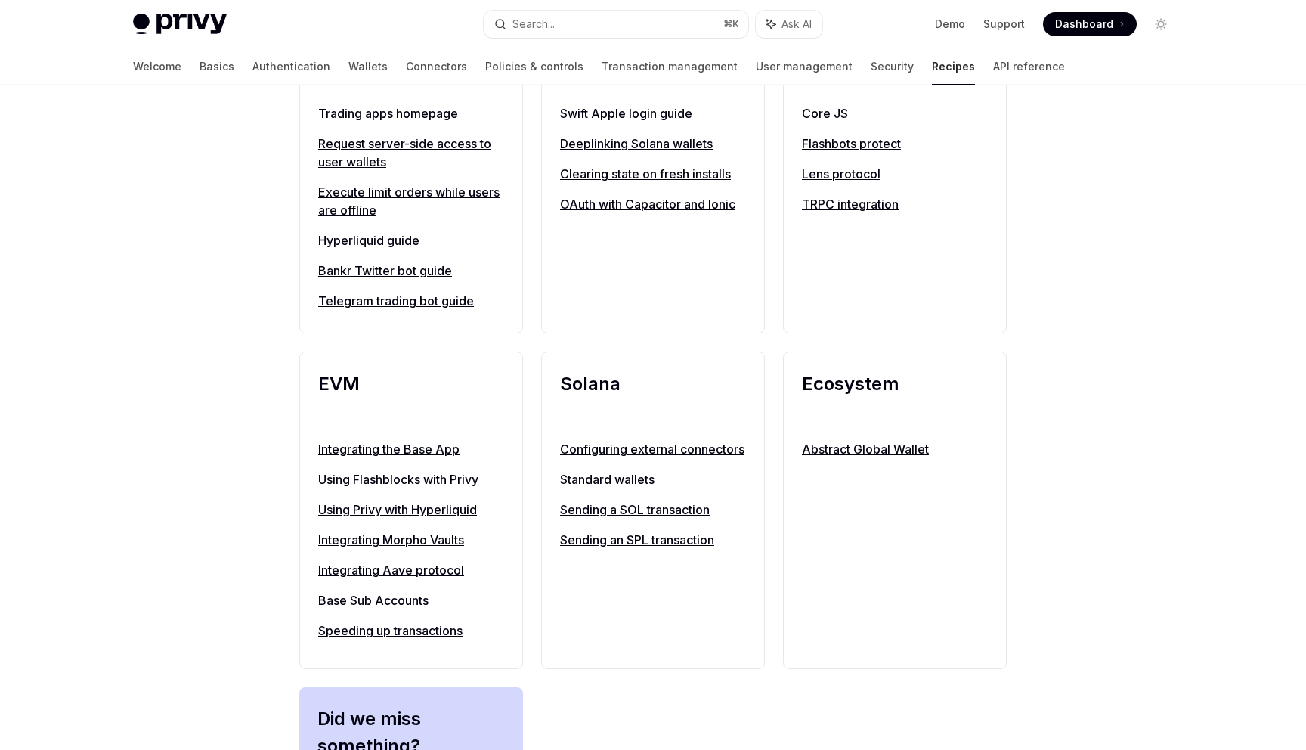
scroll to position [1406, 0]
click at [998, 370] on div "Ecosystem Abstract Global Wallet" at bounding box center [895, 510] width 224 height 318
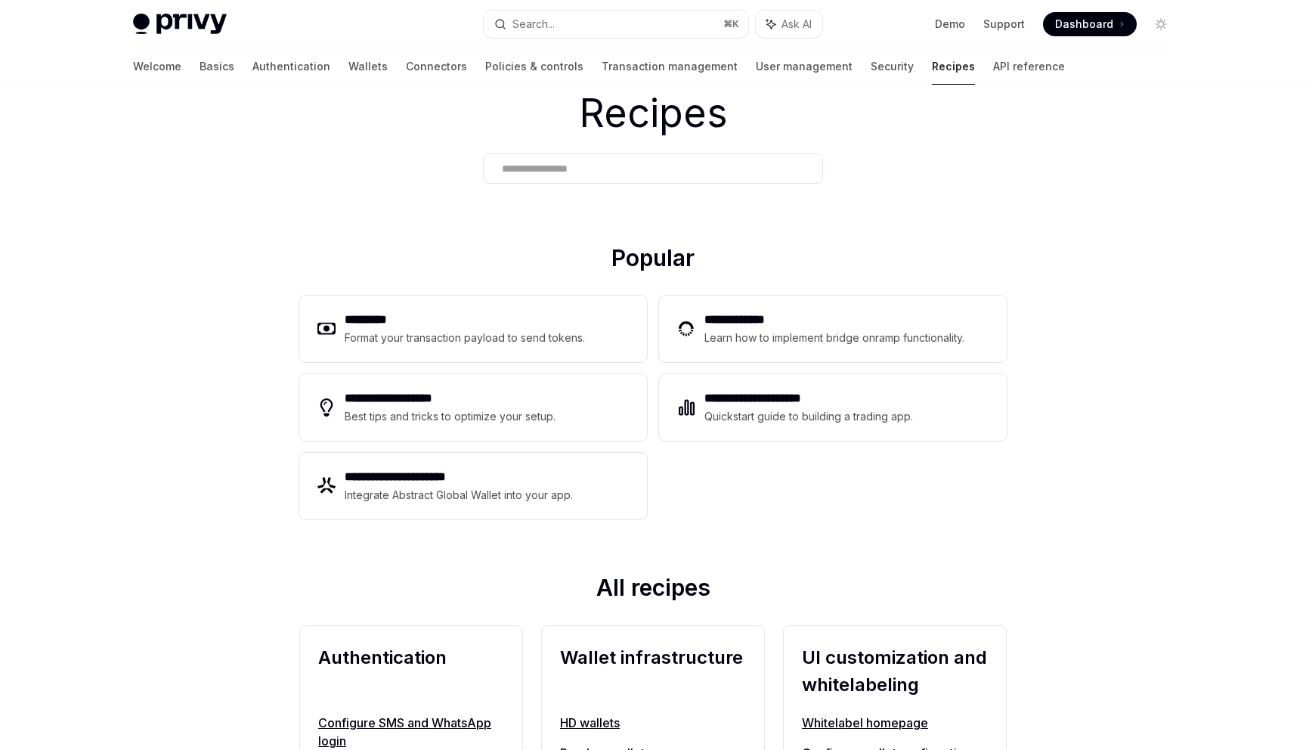
scroll to position [0, 0]
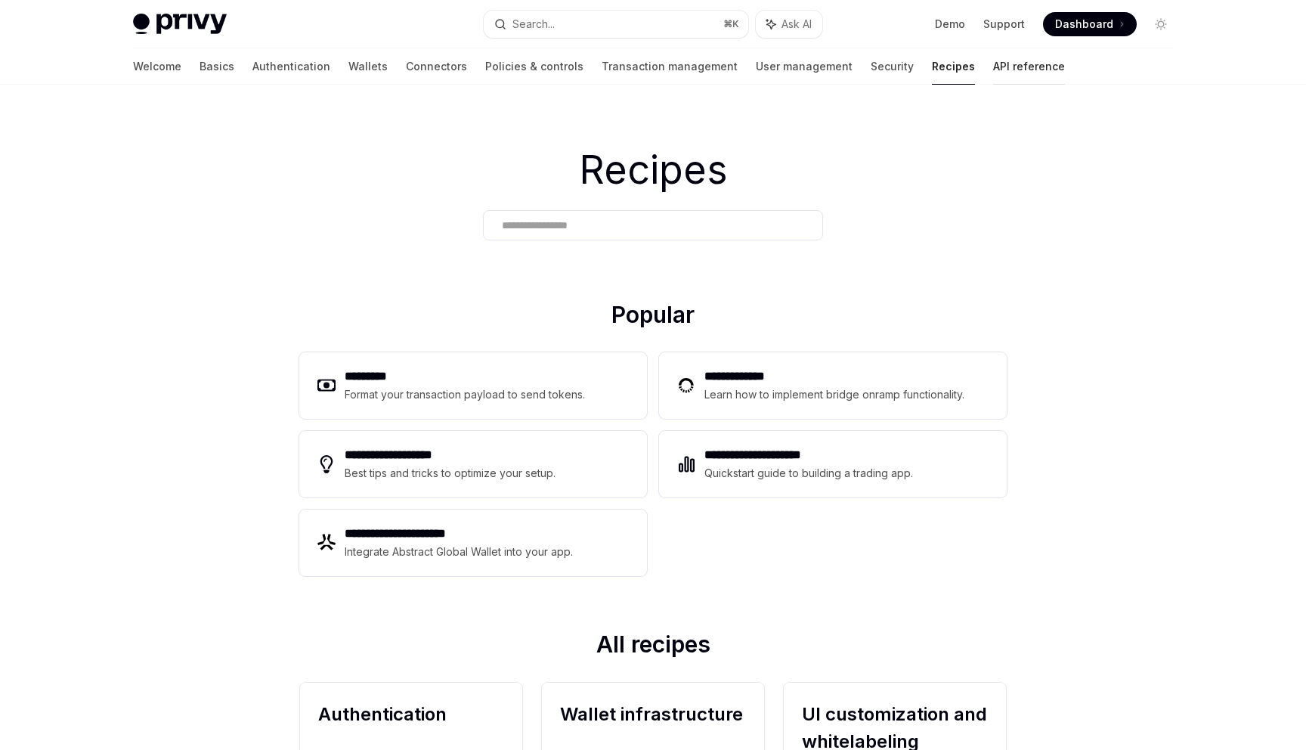
click at [993, 75] on link "API reference" at bounding box center [1029, 66] width 72 height 36
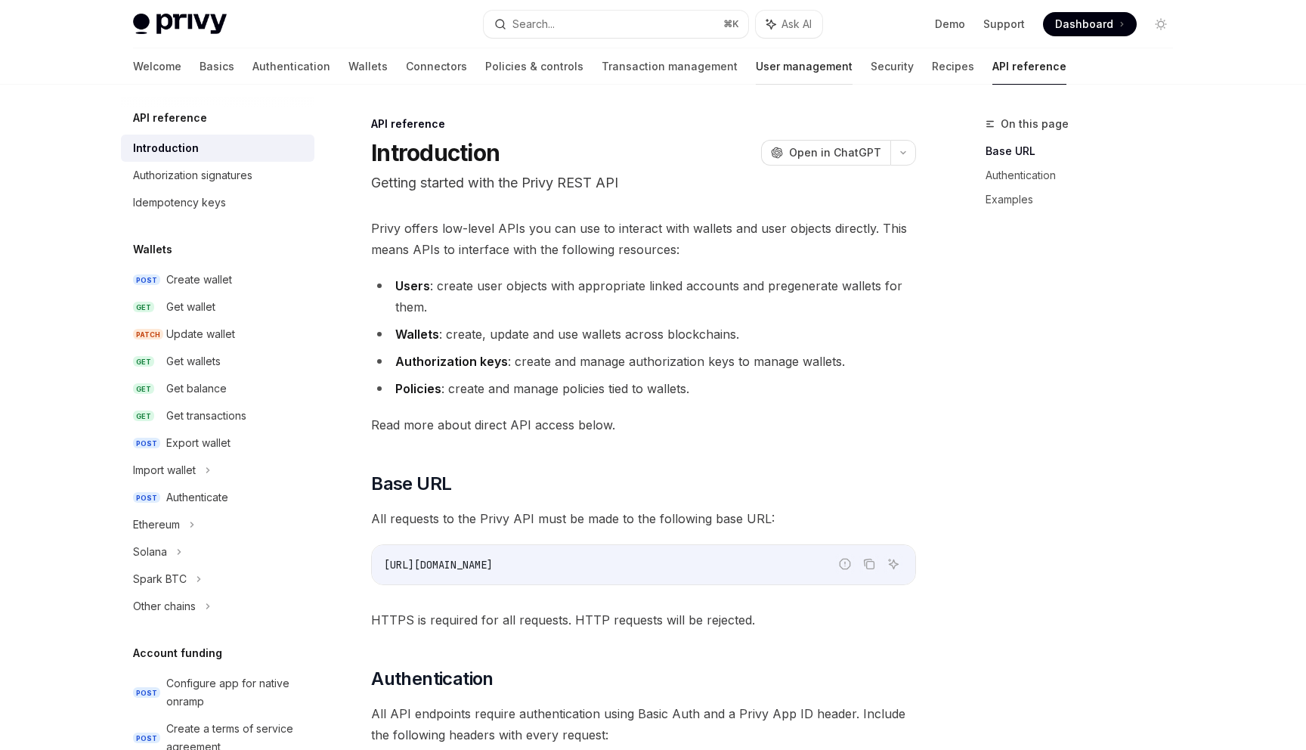
click at [756, 73] on link "User management" at bounding box center [804, 66] width 97 height 36
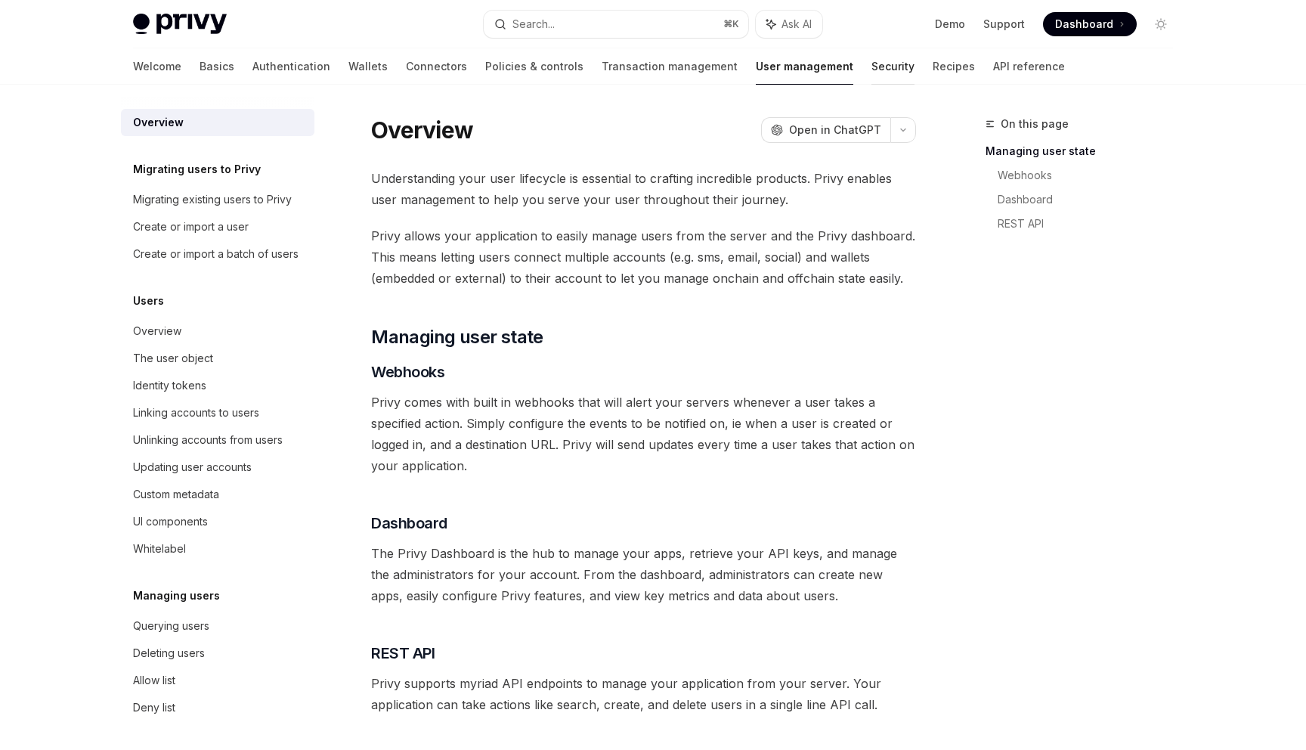
click at [872, 60] on link "Security" at bounding box center [893, 66] width 43 height 36
type textarea "*"
